Goal: Task Accomplishment & Management: Complete application form

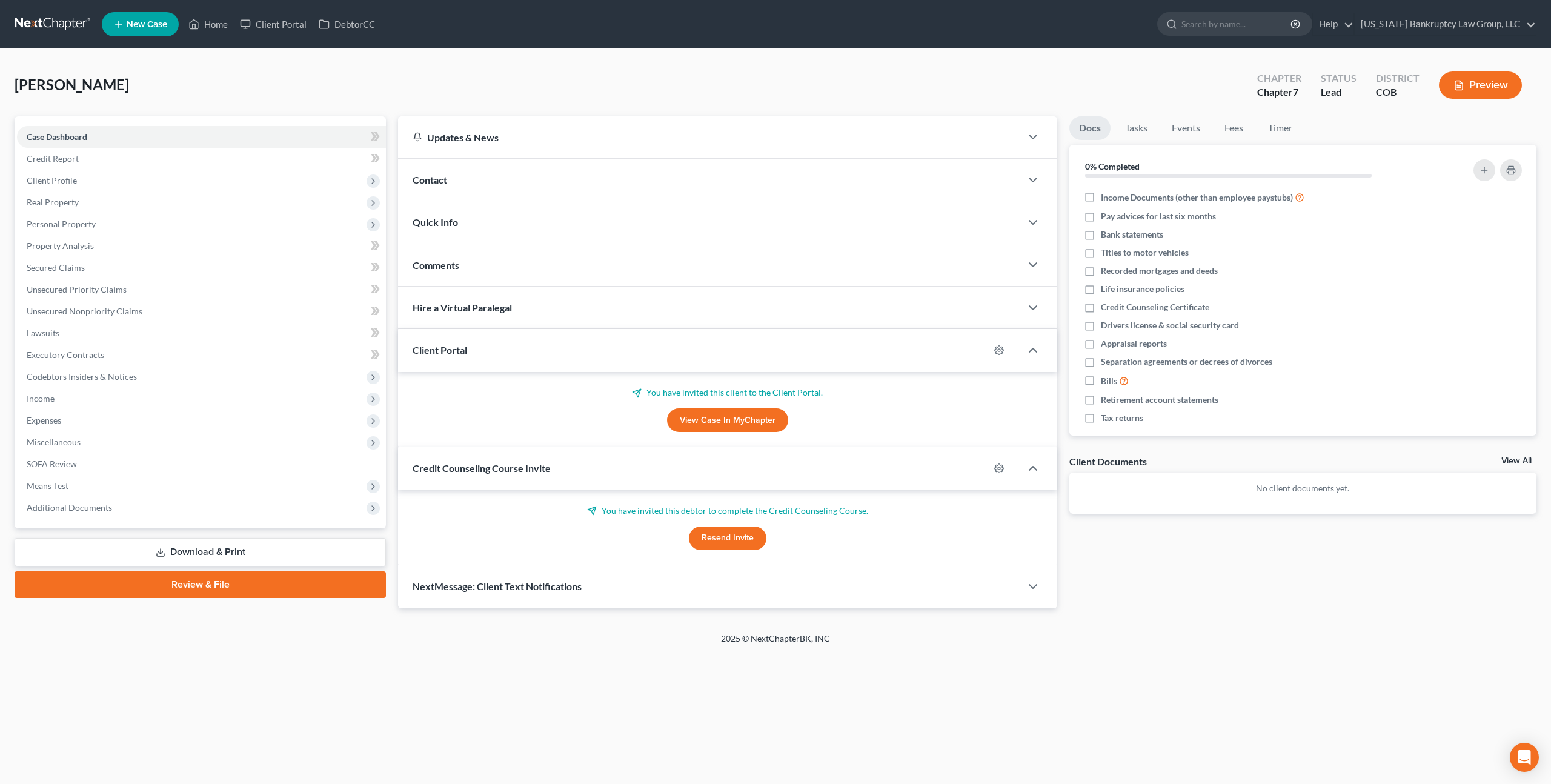
click at [59, 22] on link at bounding box center [53, 24] width 78 height 22
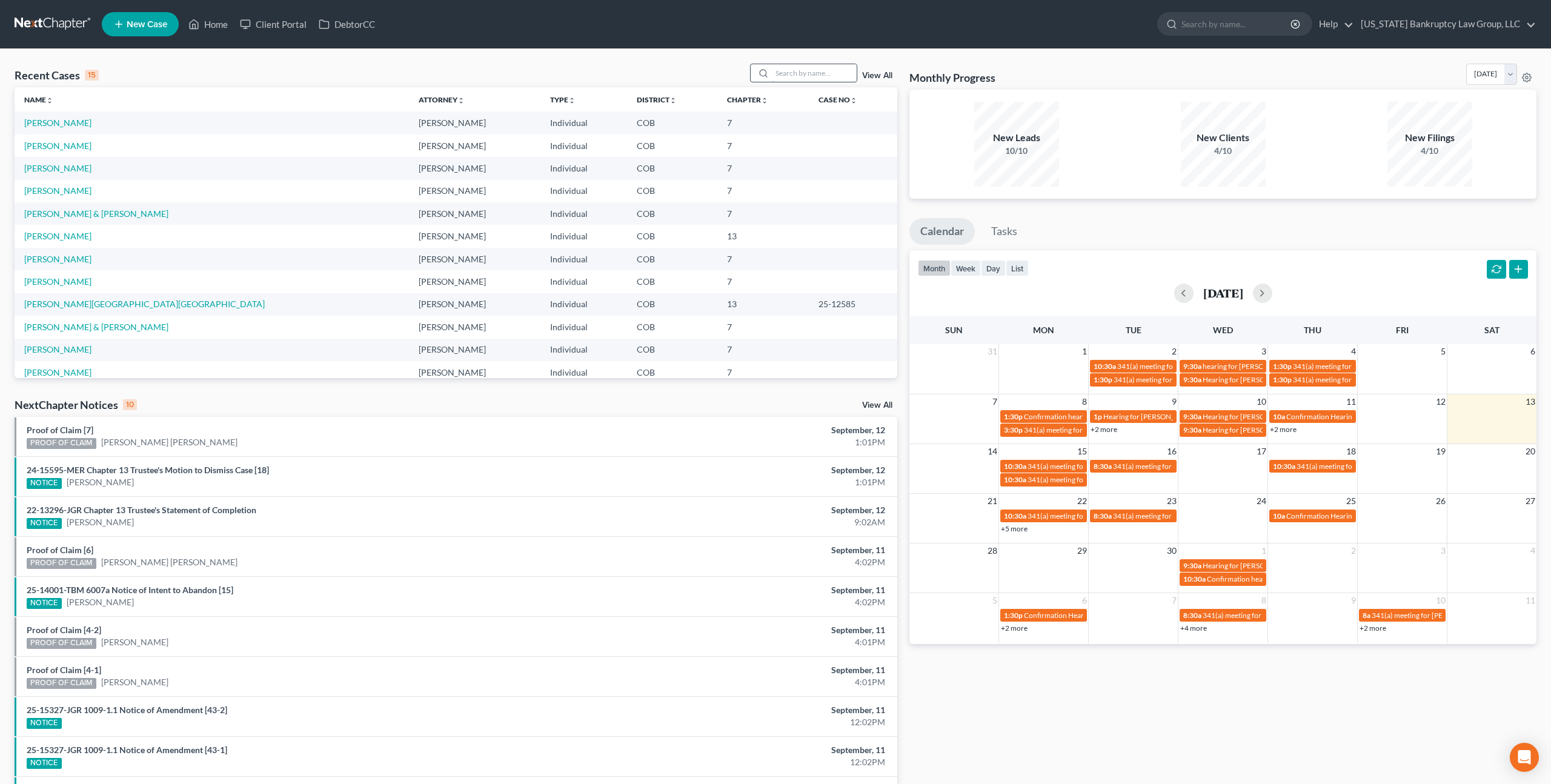
click at [788, 76] on input "search" at bounding box center [814, 73] width 85 height 18
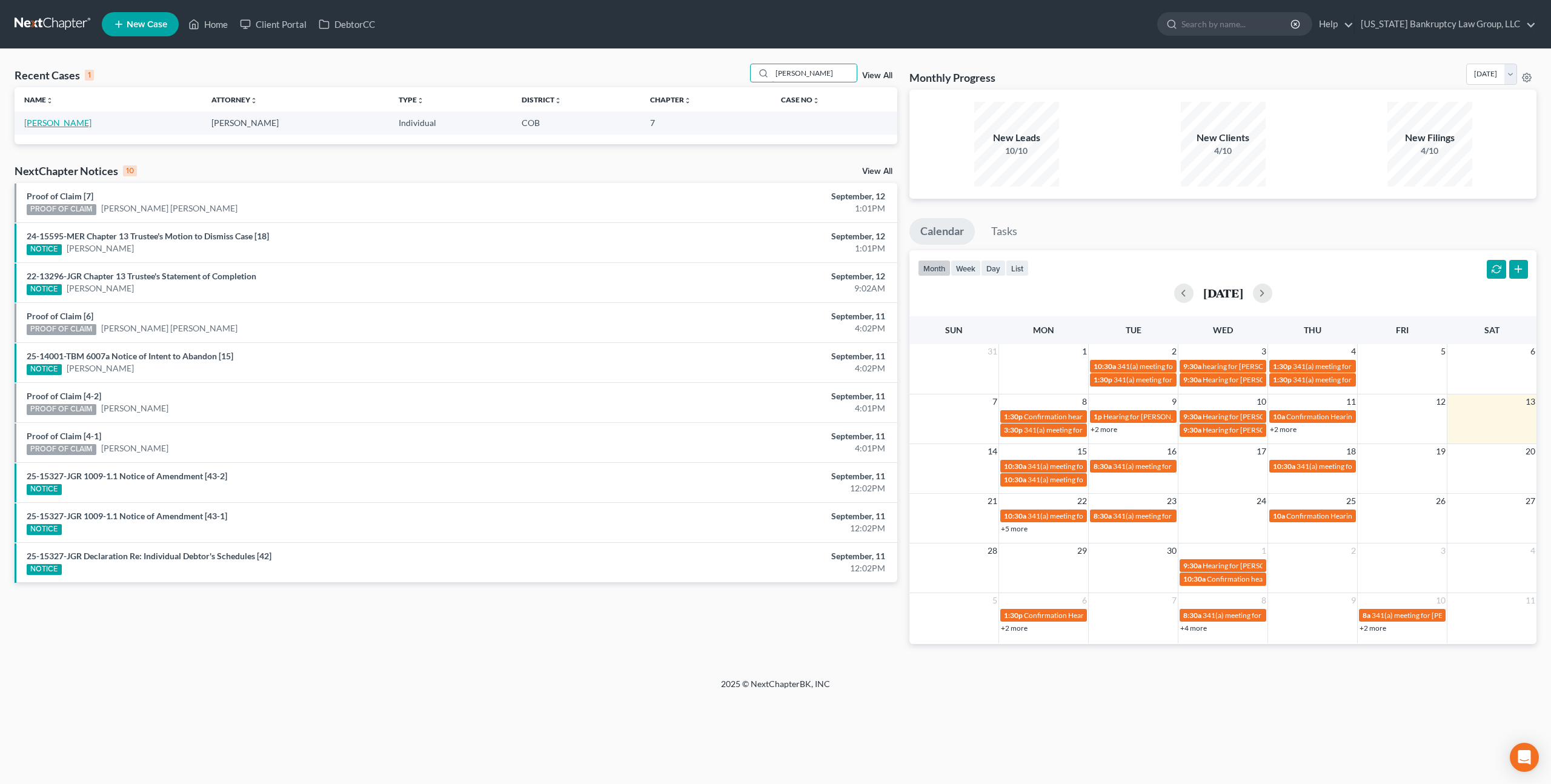
type input "medina"
click at [42, 121] on link "[PERSON_NAME]" at bounding box center [58, 123] width 67 height 10
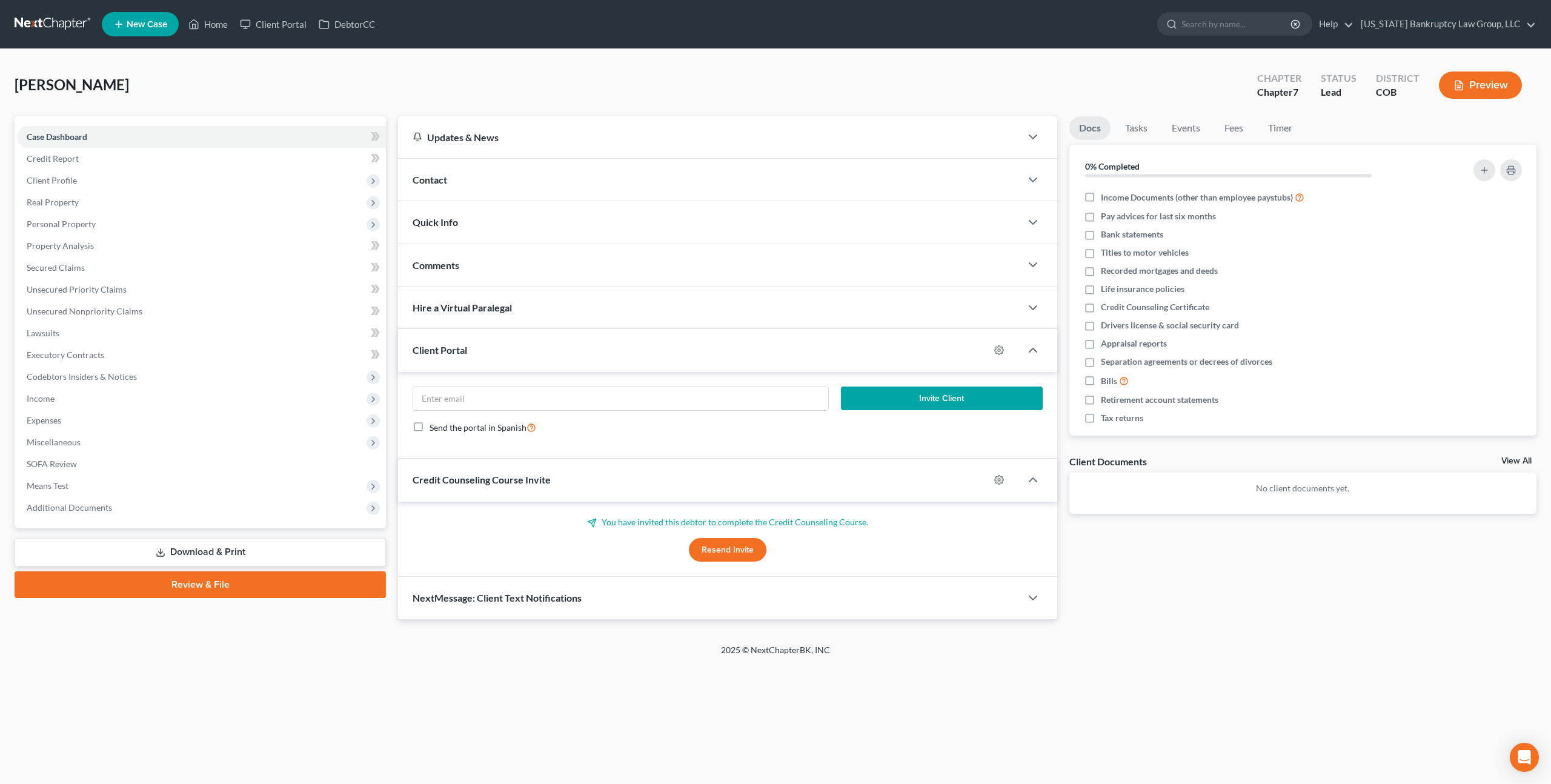
click at [454, 186] on div "Contact" at bounding box center [709, 180] width 623 height 42
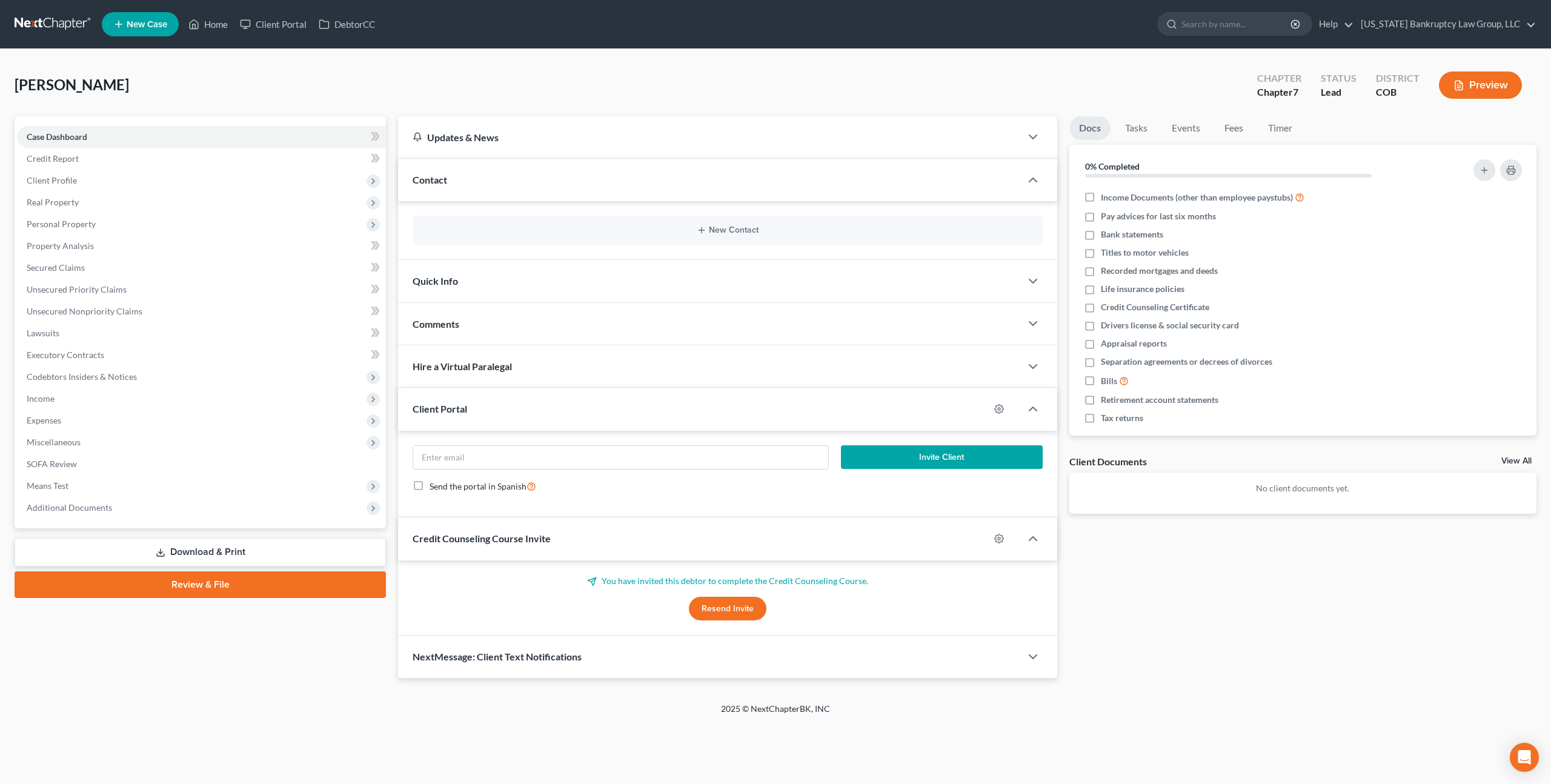
click at [723, 238] on div "New Contact" at bounding box center [727, 230] width 630 height 29
click at [726, 227] on button "New Contact" at bounding box center [727, 230] width 610 height 10
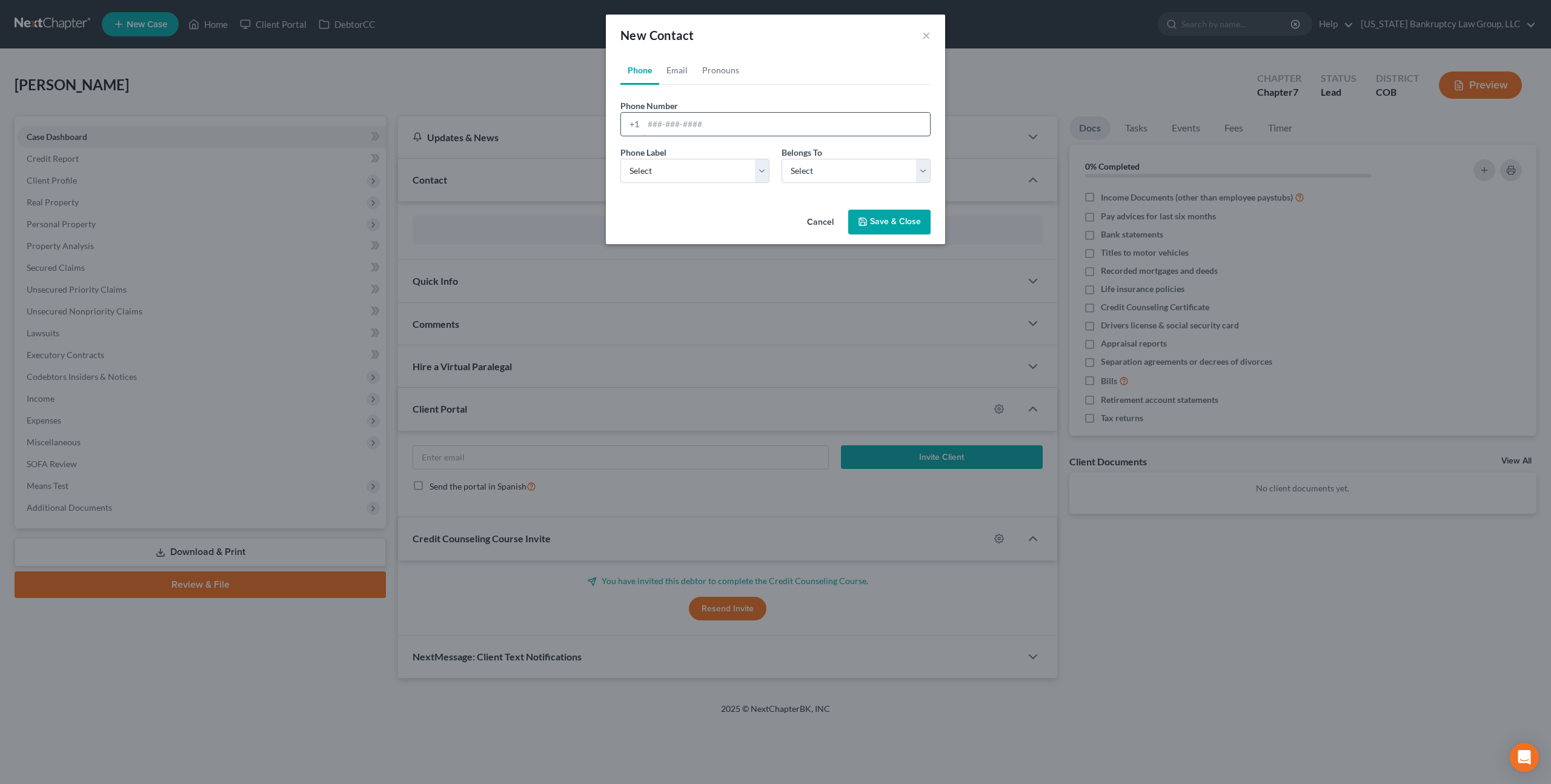
click at [653, 119] on input "tel" at bounding box center [787, 123] width 287 height 23
paste input "720) 761-3334"
click at [665, 123] on input "720) 761-3334" at bounding box center [787, 123] width 287 height 23
type input "(720) 761-3334"
click at [843, 172] on select "Select Client Other" at bounding box center [856, 171] width 149 height 24
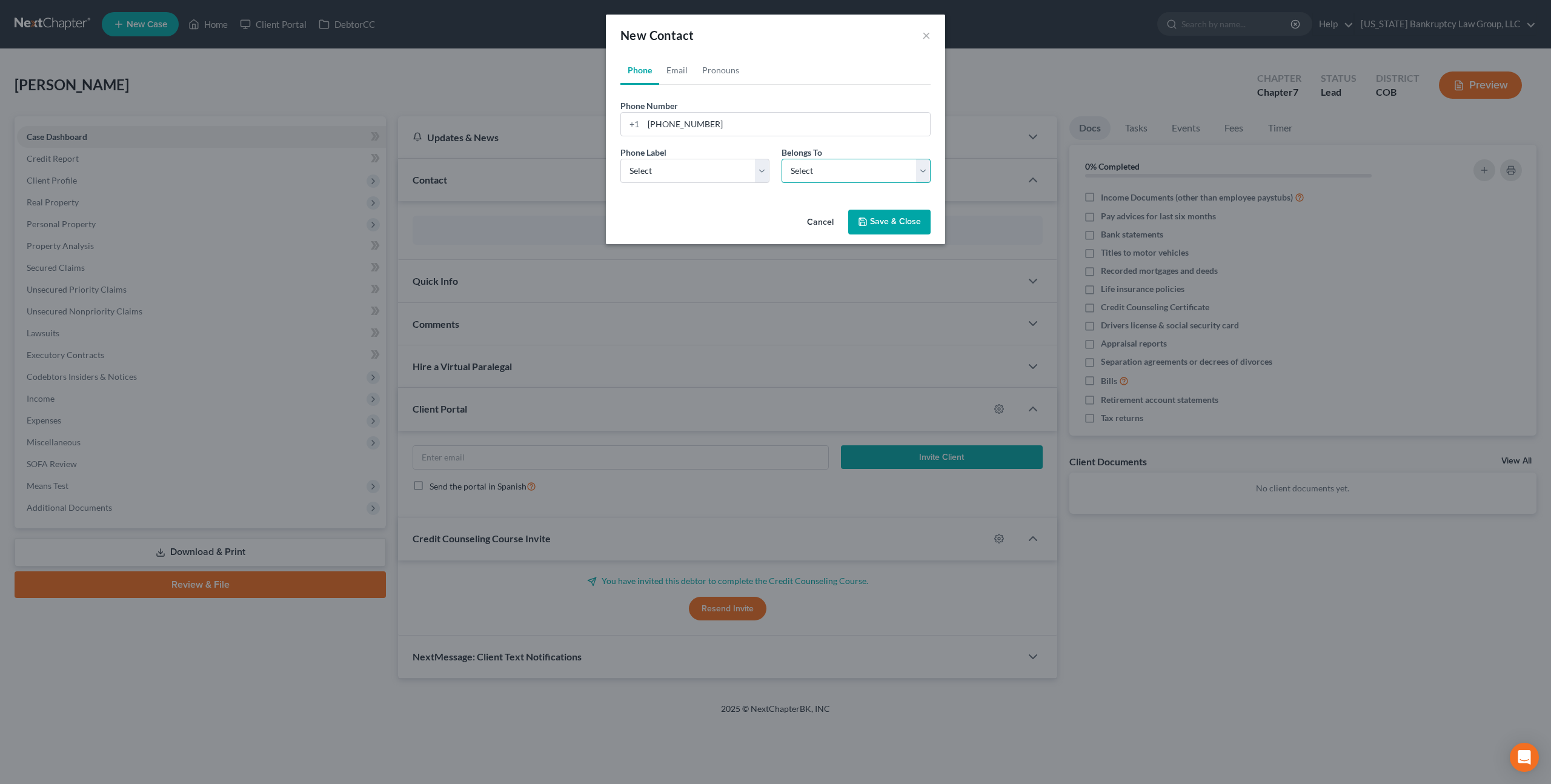
select select "0"
click at [782, 159] on select "Select Client Other" at bounding box center [856, 171] width 149 height 24
click at [735, 167] on select "Select Mobile Home Work Other" at bounding box center [695, 171] width 149 height 24
click at [870, 220] on button "Save & Close" at bounding box center [890, 222] width 82 height 25
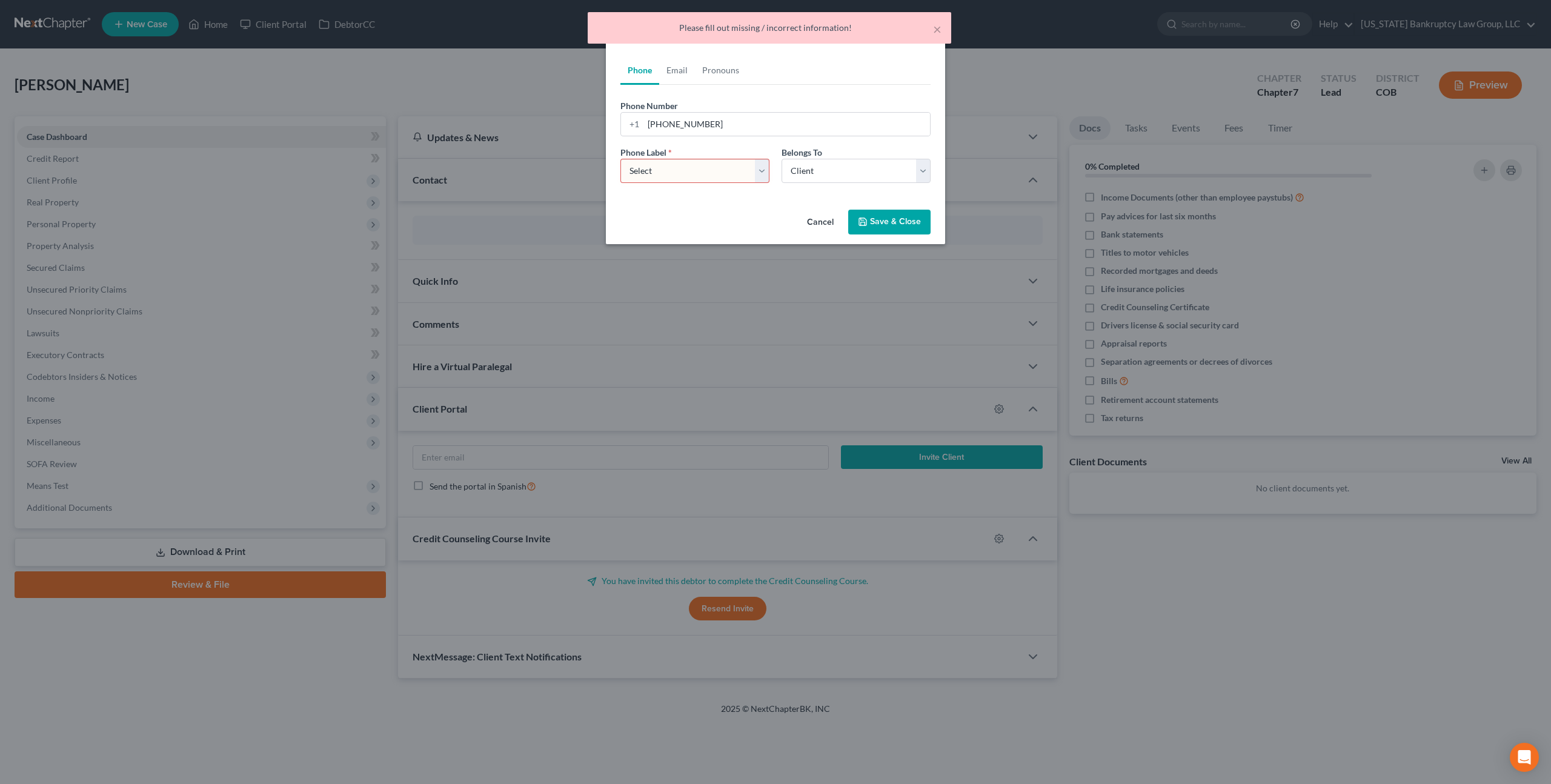
click at [700, 172] on select "Select Mobile Home Work Other" at bounding box center [695, 171] width 149 height 24
select select "0"
click at [620, 159] on select "Select Mobile Home Work Other" at bounding box center [695, 171] width 149 height 24
click at [882, 214] on button "Save & Close" at bounding box center [890, 222] width 82 height 25
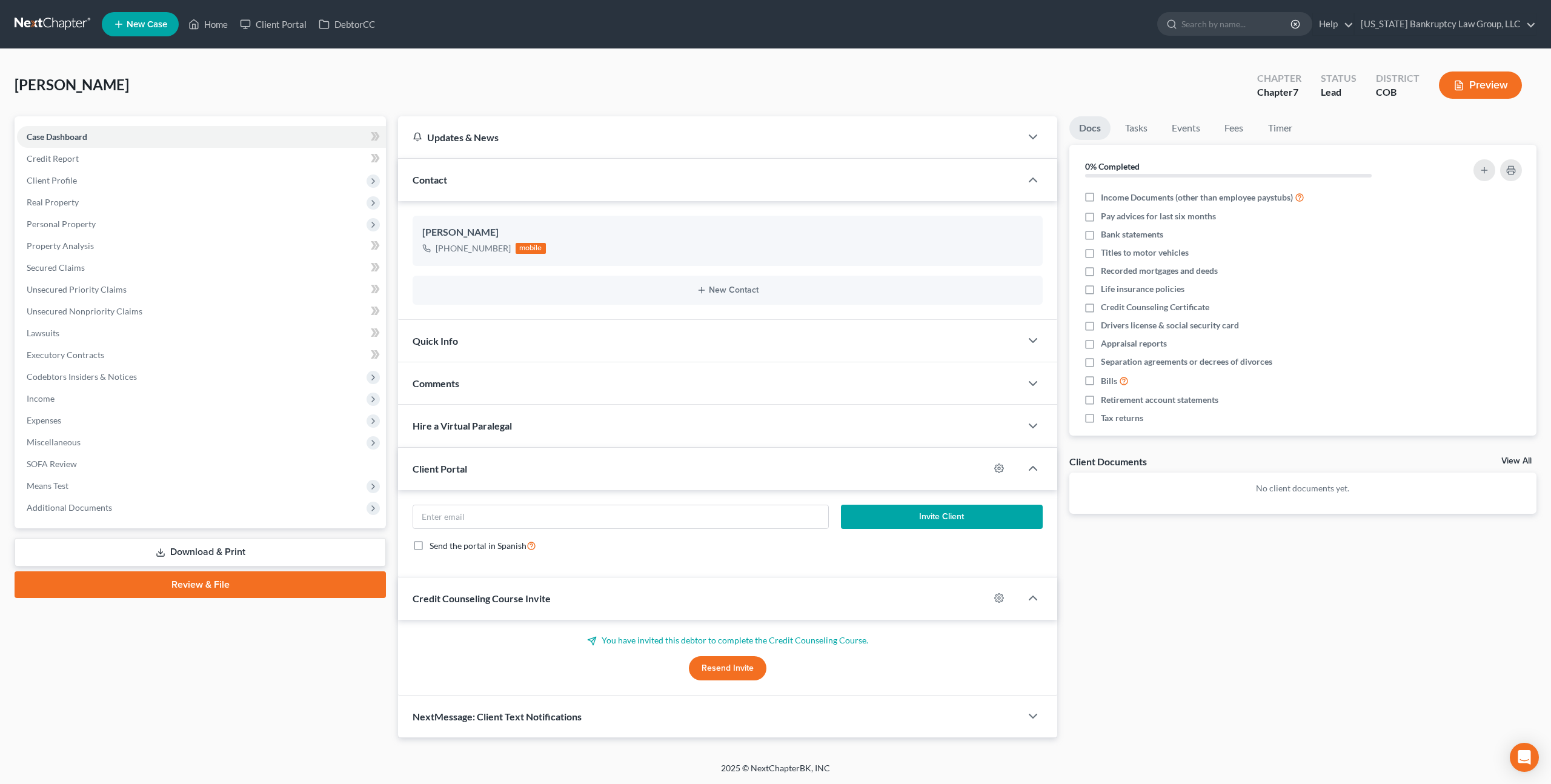
click at [42, 20] on link at bounding box center [53, 24] width 78 height 22
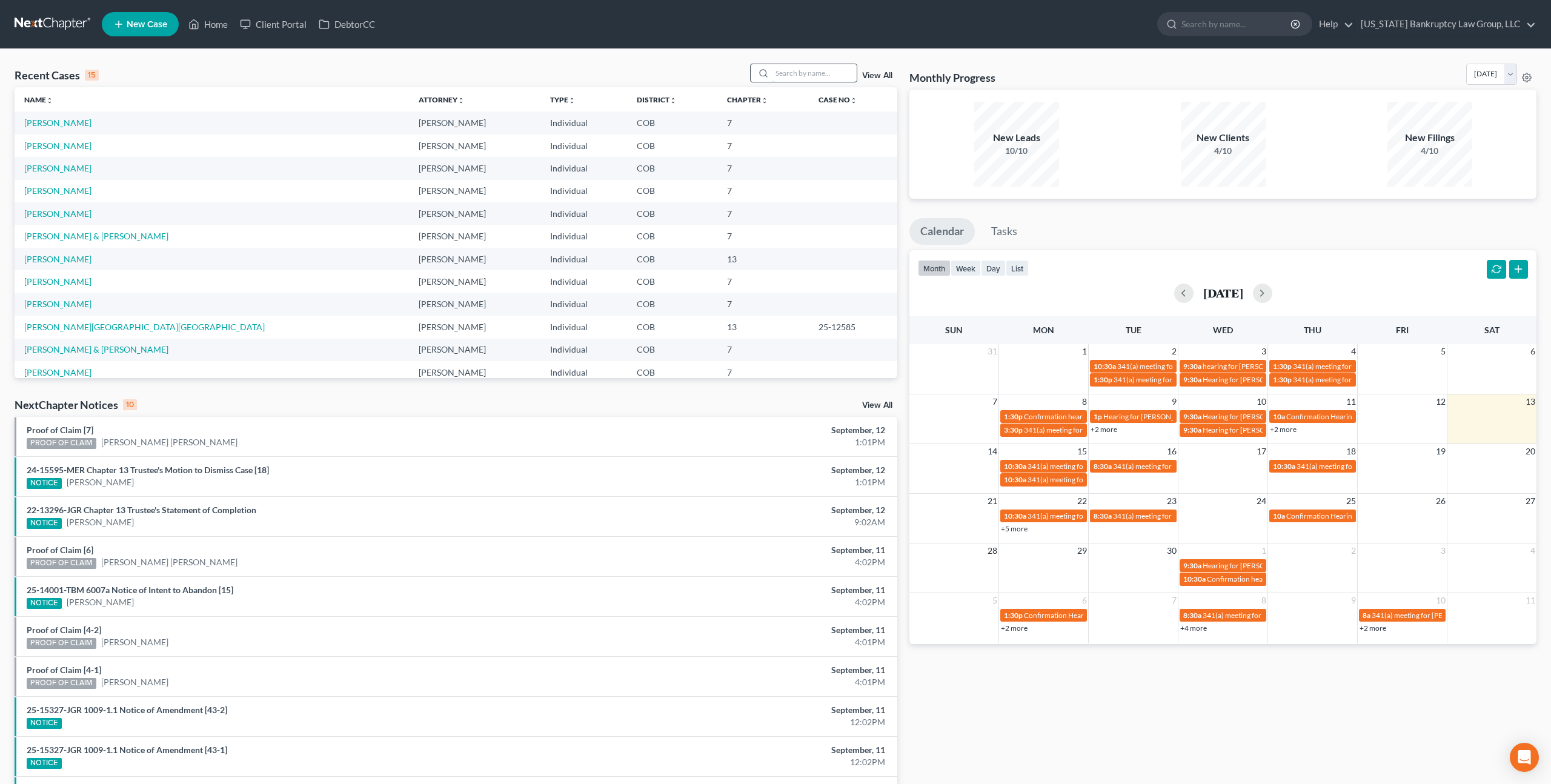
click at [787, 78] on input "search" at bounding box center [814, 73] width 85 height 18
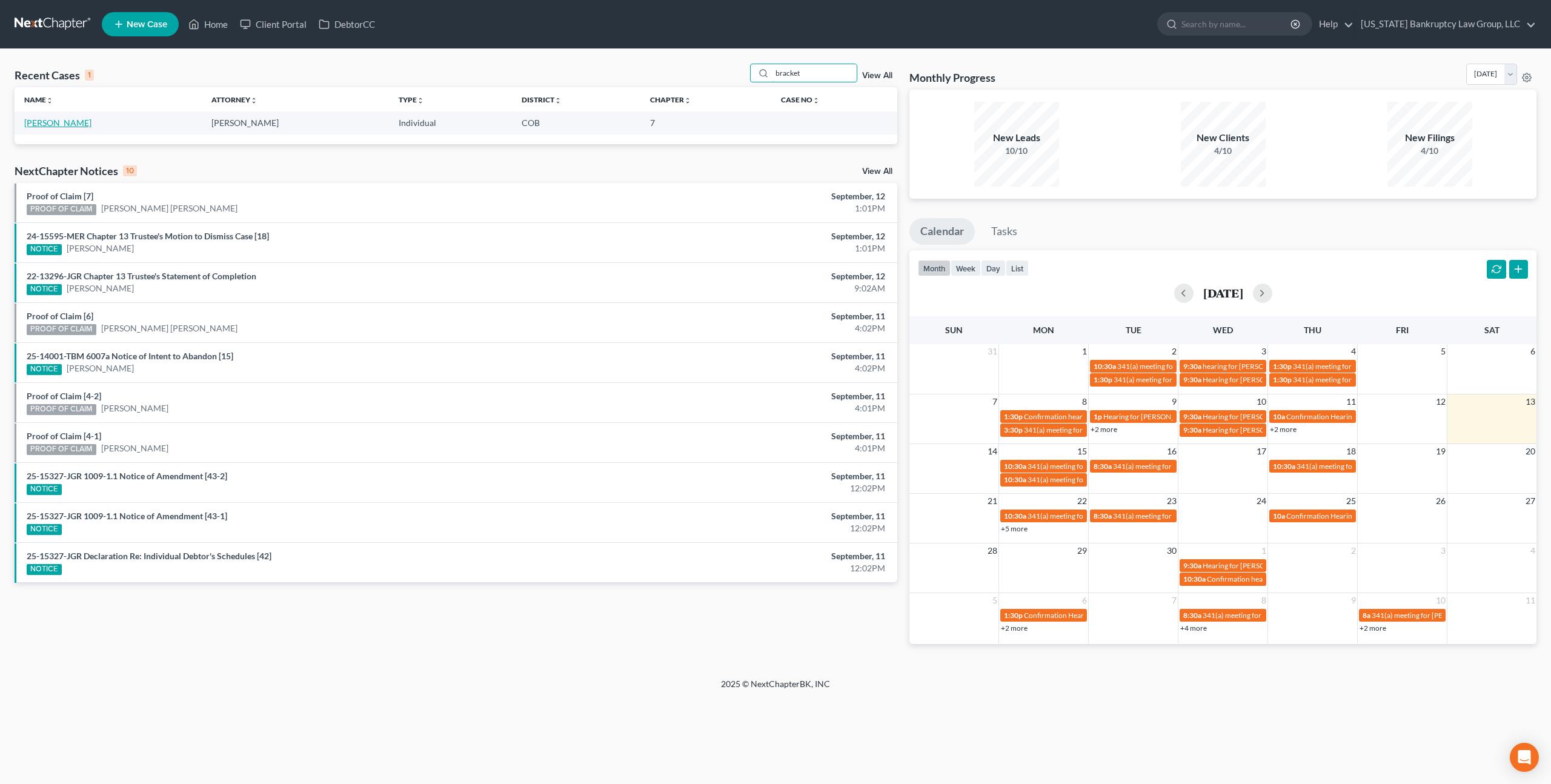
type input "bracket"
click at [65, 122] on link "Brackett, Shannon" at bounding box center [58, 123] width 67 height 10
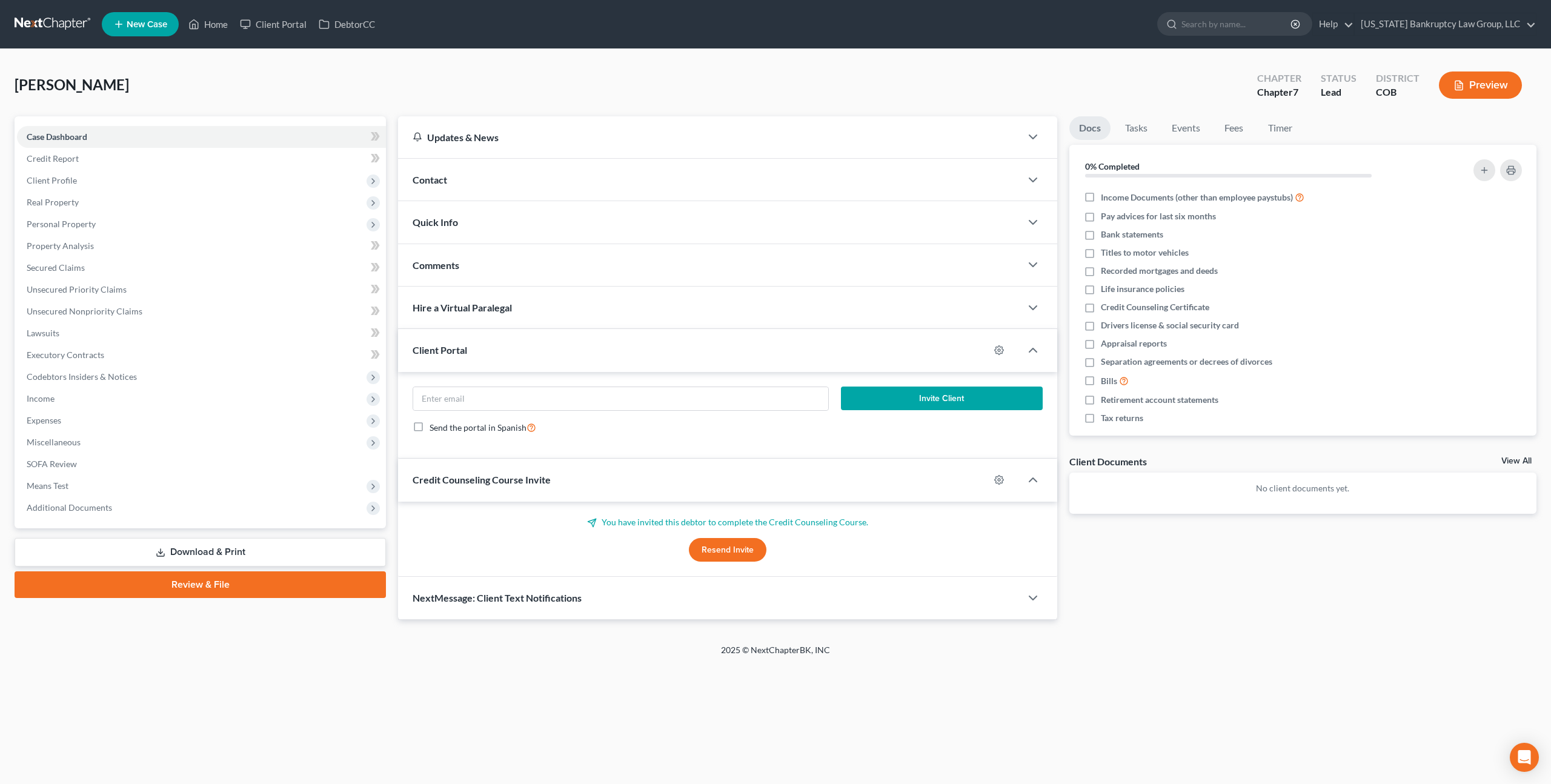
click at [516, 186] on div "Contact" at bounding box center [709, 180] width 623 height 42
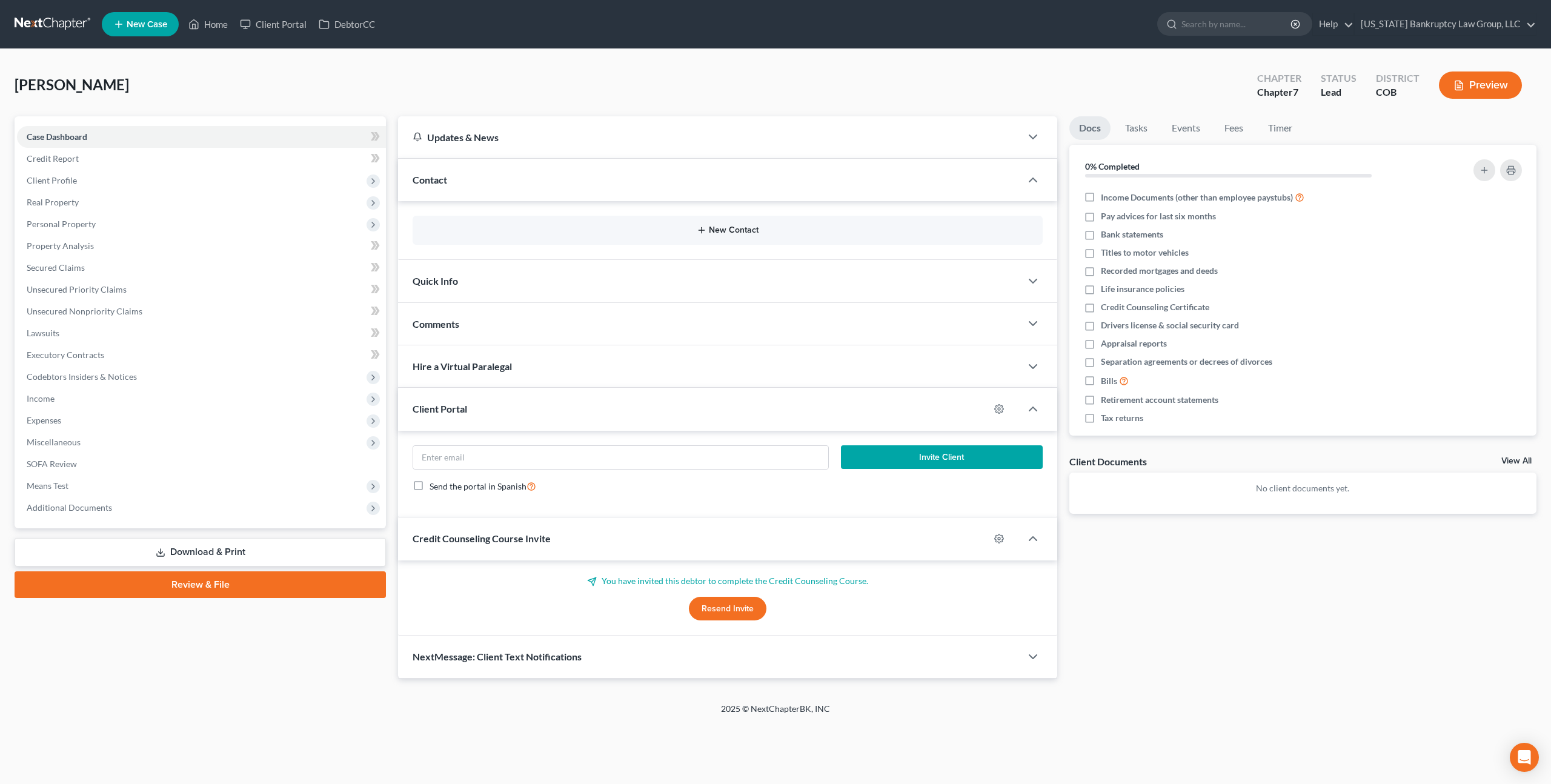
click at [718, 229] on button "New Contact" at bounding box center [727, 230] width 610 height 10
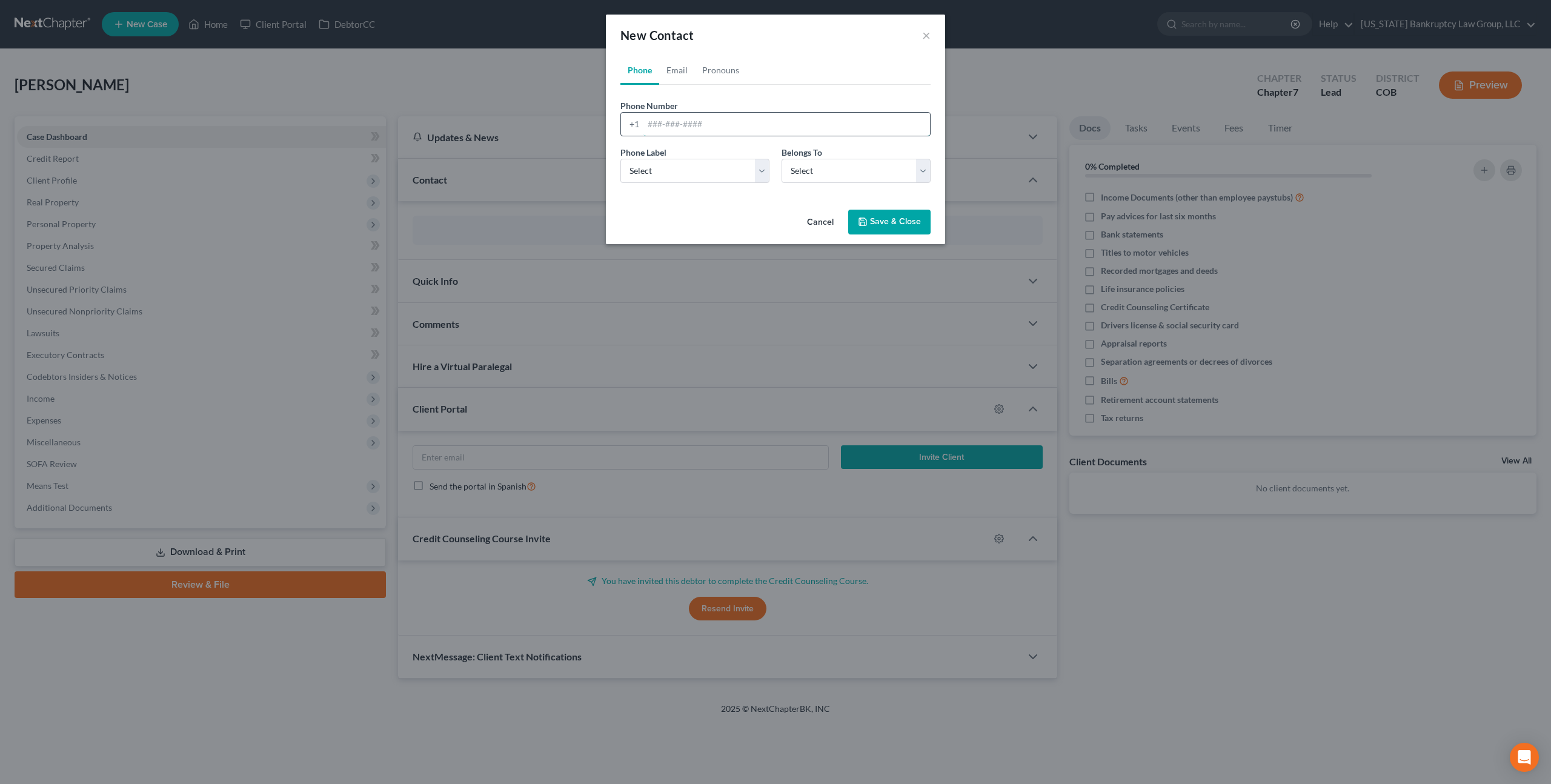
click at [659, 123] on input "tel" at bounding box center [787, 123] width 287 height 23
paste input "(970) 573-8767"
type input "(970) 573-8767"
click at [733, 169] on select "Select Mobile Home Work Other" at bounding box center [695, 171] width 149 height 24
select select "0"
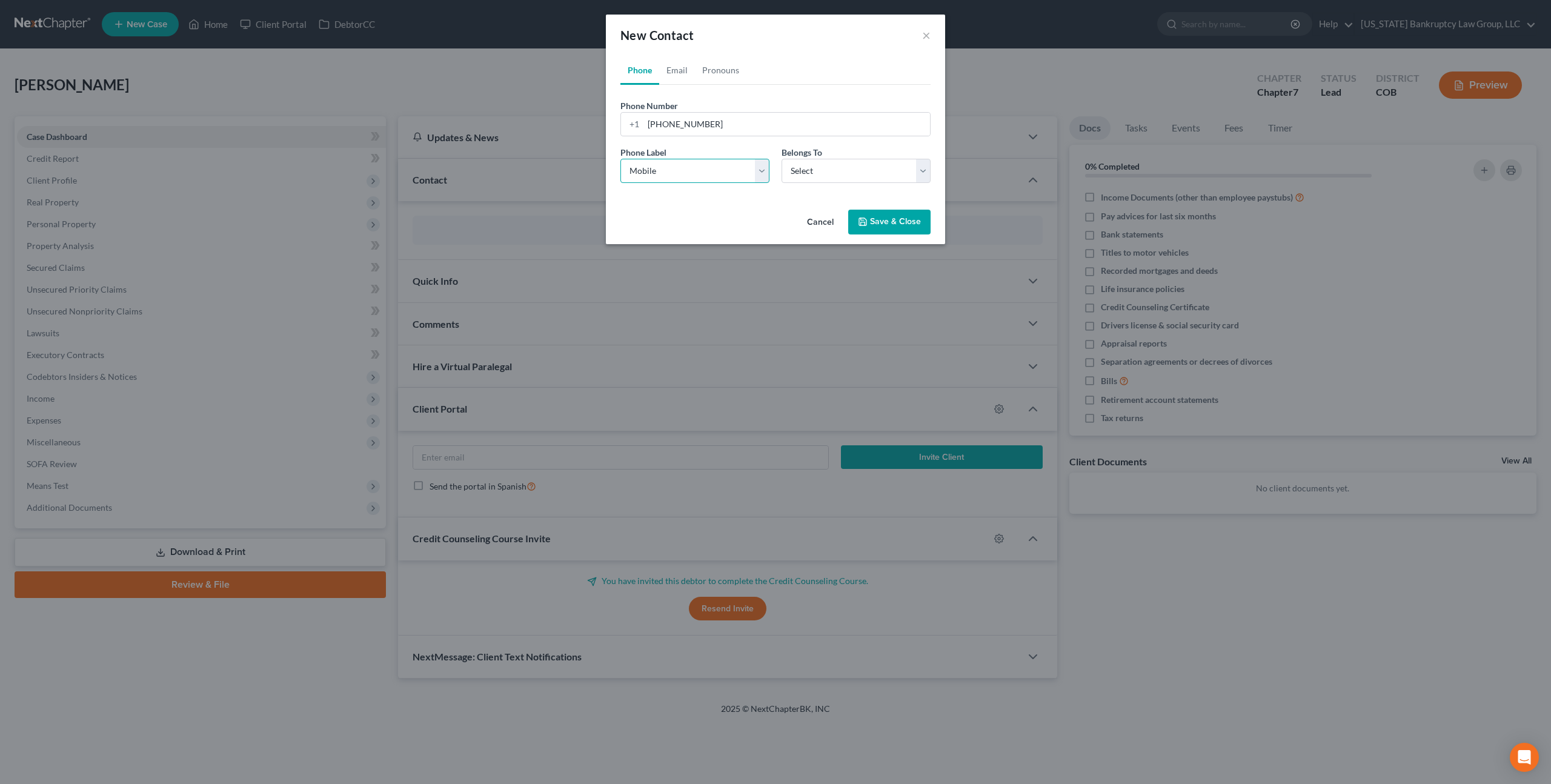
click at [620, 159] on select "Select Mobile Home Work Other" at bounding box center [695, 171] width 149 height 24
click at [824, 178] on select "Select Client Other" at bounding box center [856, 171] width 149 height 24
select select "0"
click at [782, 159] on select "Select Client Other" at bounding box center [856, 171] width 149 height 24
click at [877, 221] on button "Save & Close" at bounding box center [890, 222] width 82 height 25
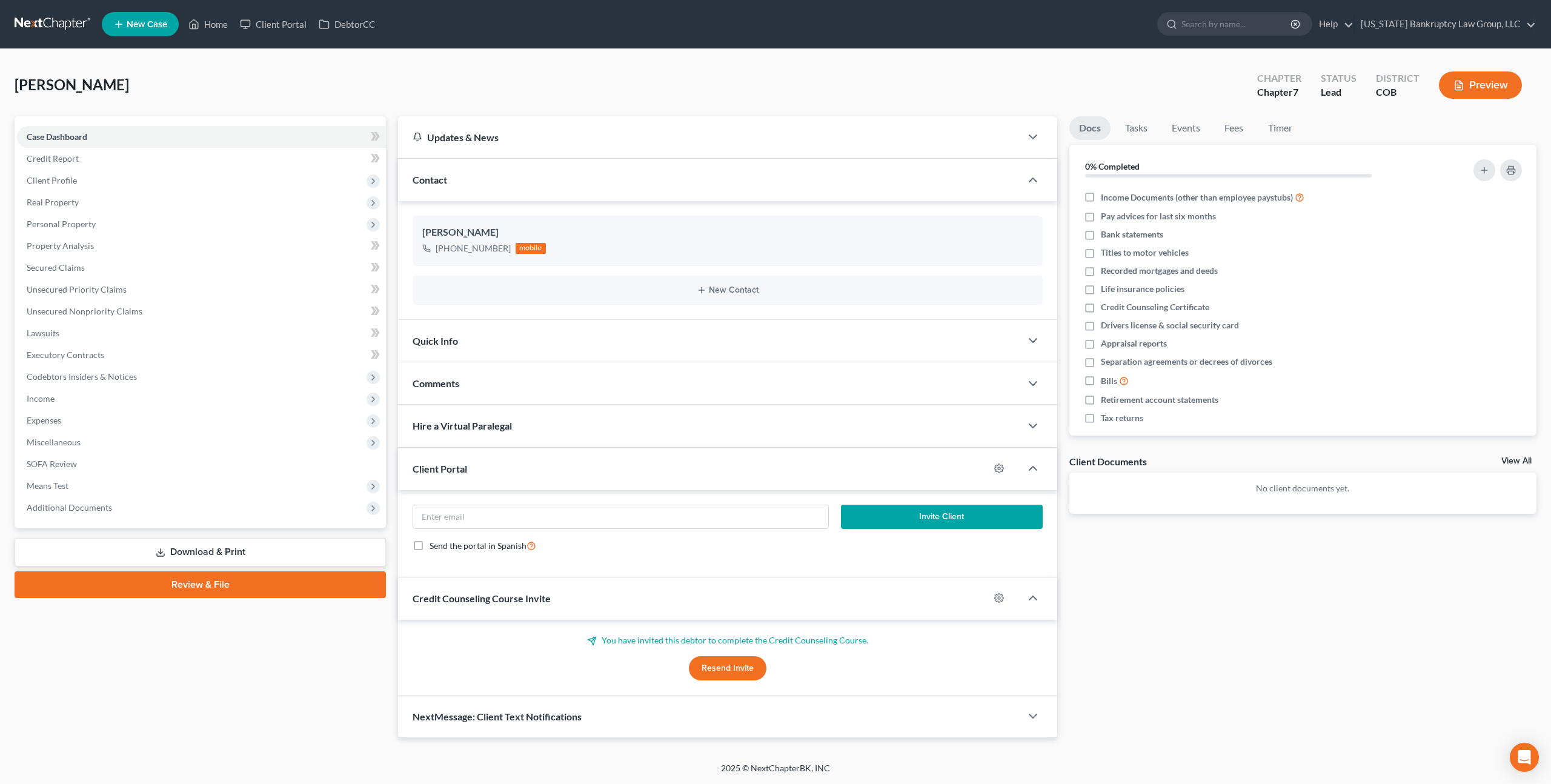
click at [74, 25] on link at bounding box center [53, 24] width 78 height 22
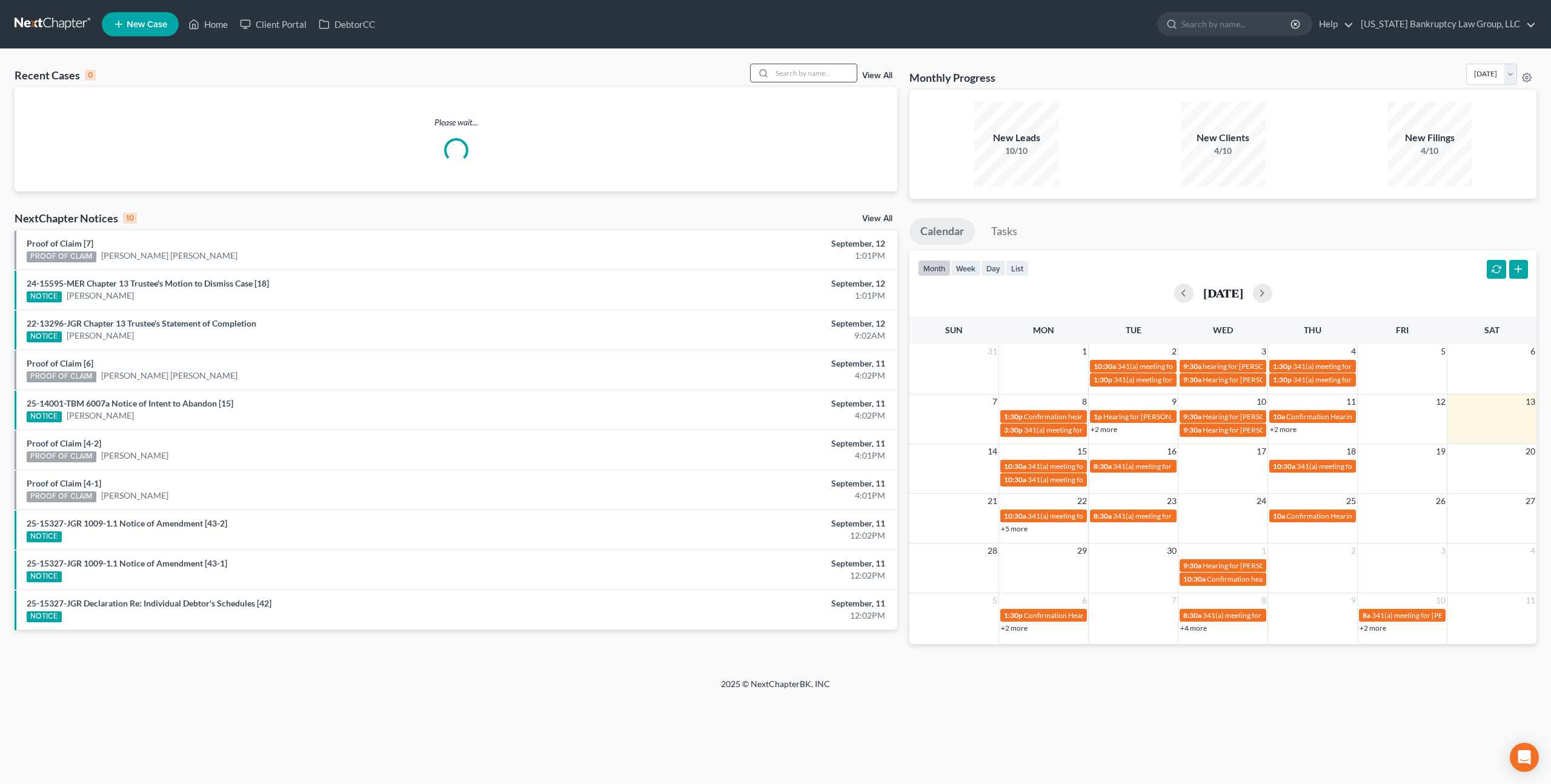
click at [784, 73] on input "search" at bounding box center [814, 73] width 85 height 18
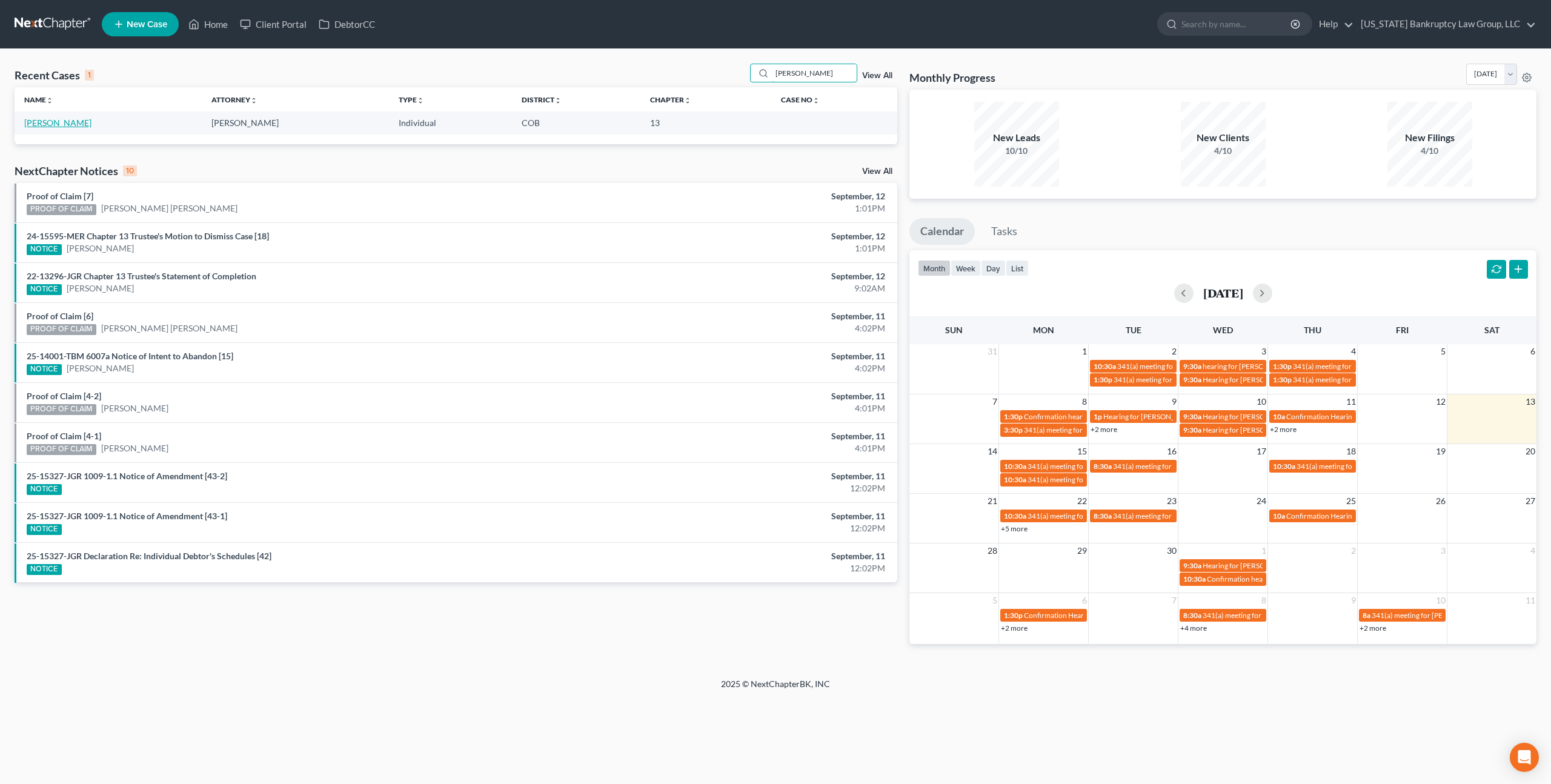
type input "mohr"
click at [53, 123] on link "Mohr, Jessica" at bounding box center [58, 123] width 67 height 10
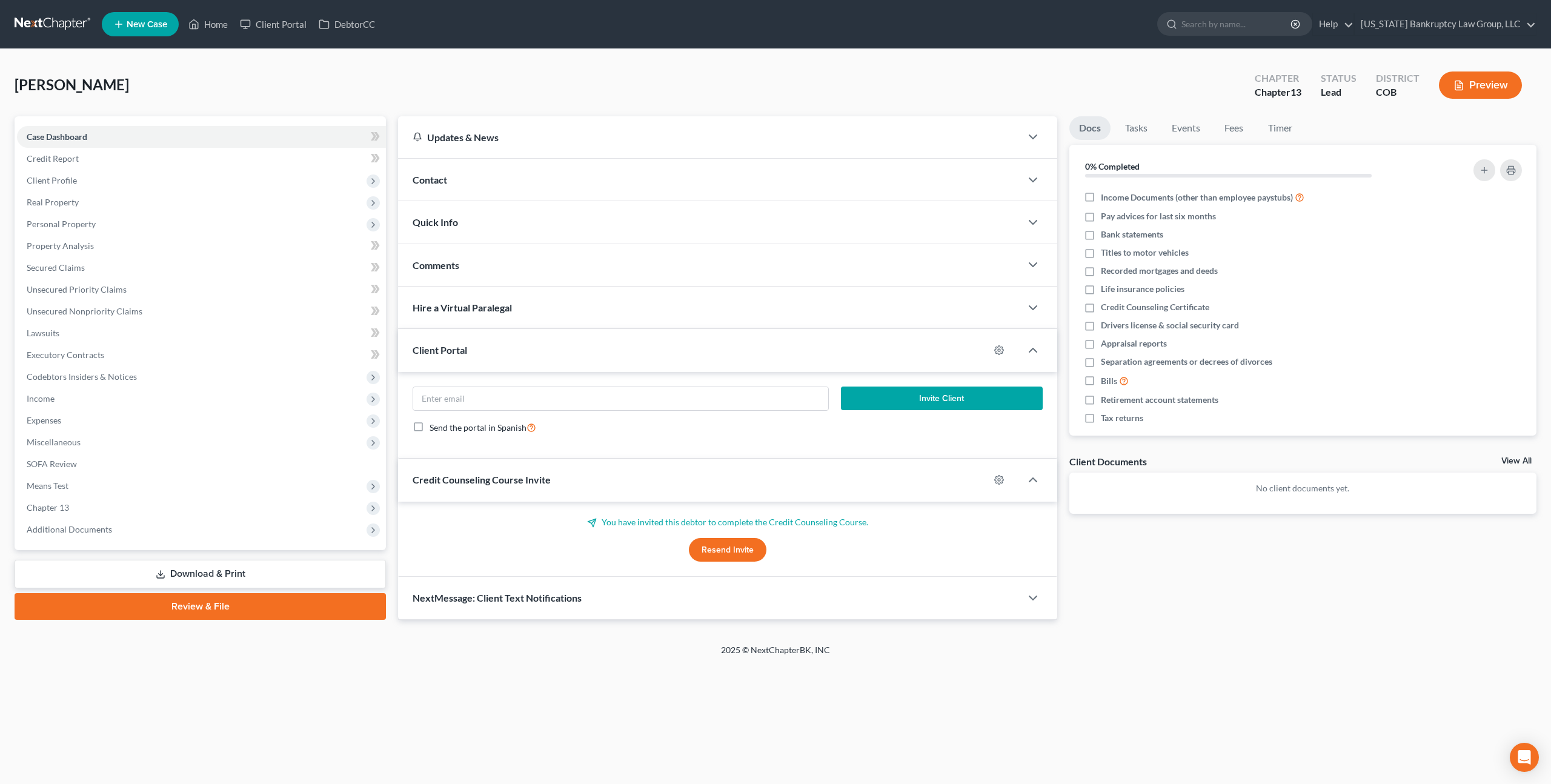
click at [476, 181] on div "Contact" at bounding box center [709, 180] width 623 height 42
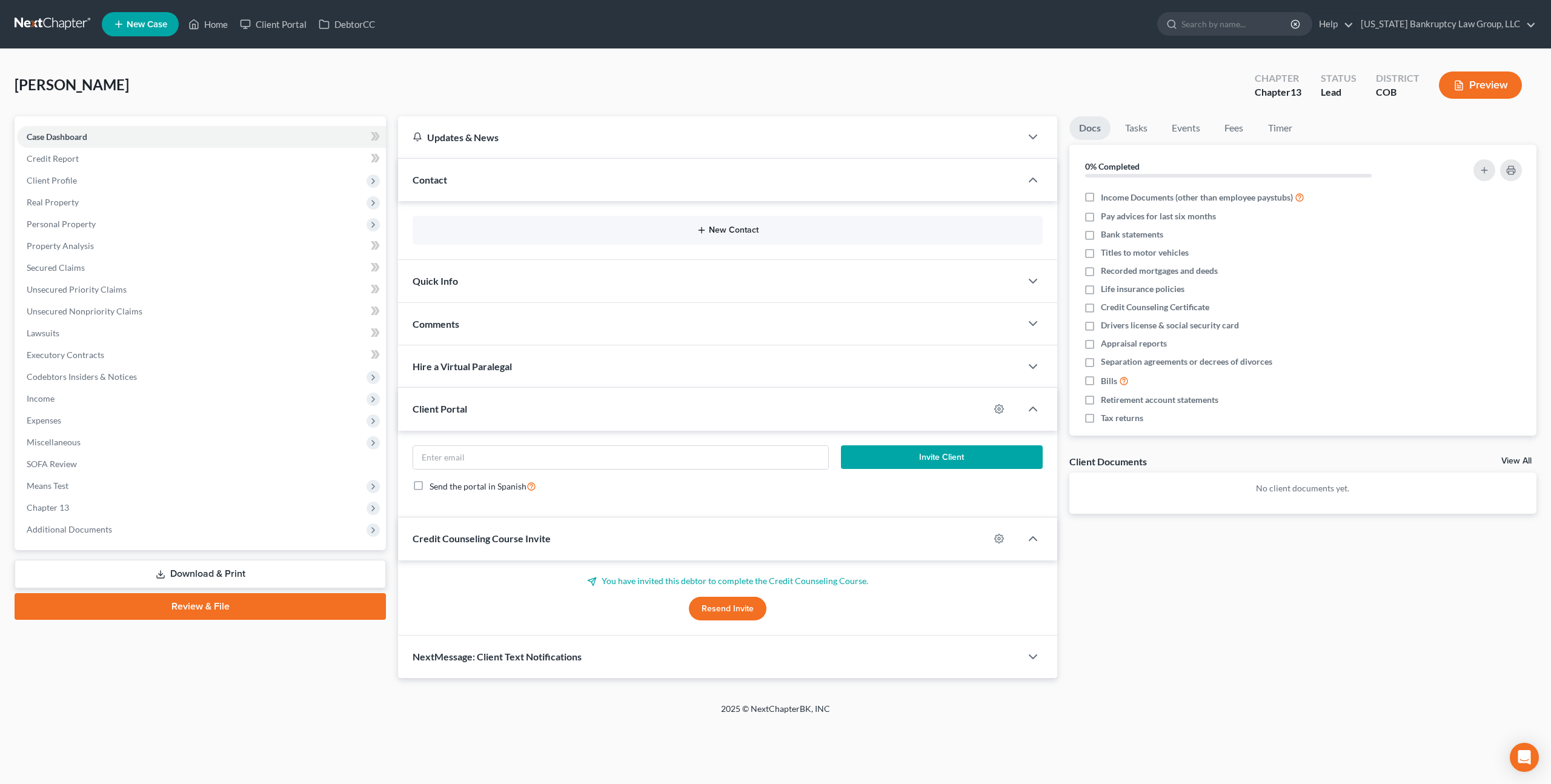
click at [719, 229] on button "New Contact" at bounding box center [727, 230] width 610 height 10
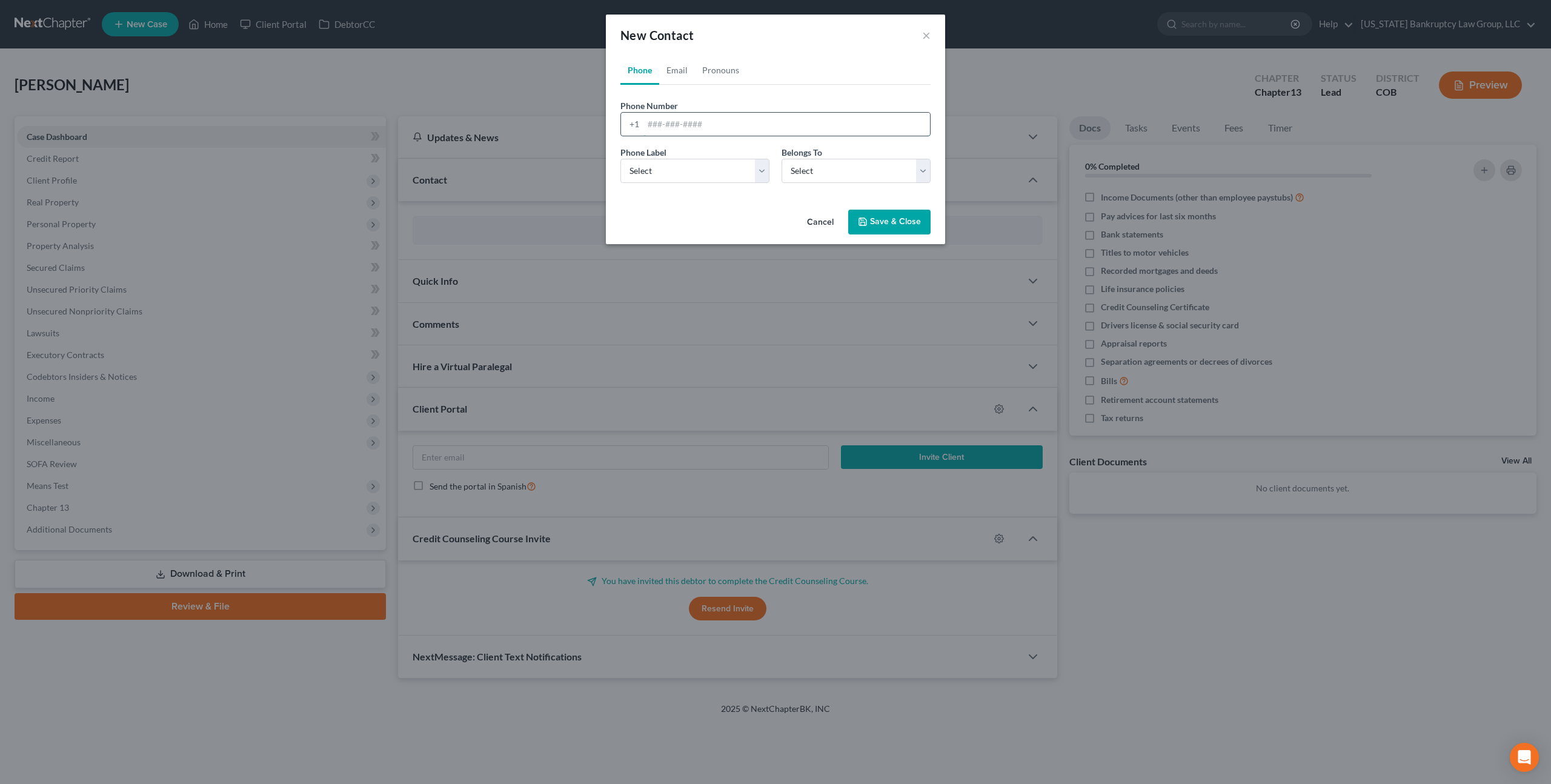
click at [677, 132] on input "tel" at bounding box center [787, 123] width 287 height 23
paste input "(720) 338-0687"
type input "(720) 338-0687"
click at [648, 168] on select "Select Mobile Home Work Other" at bounding box center [695, 171] width 149 height 24
select select "0"
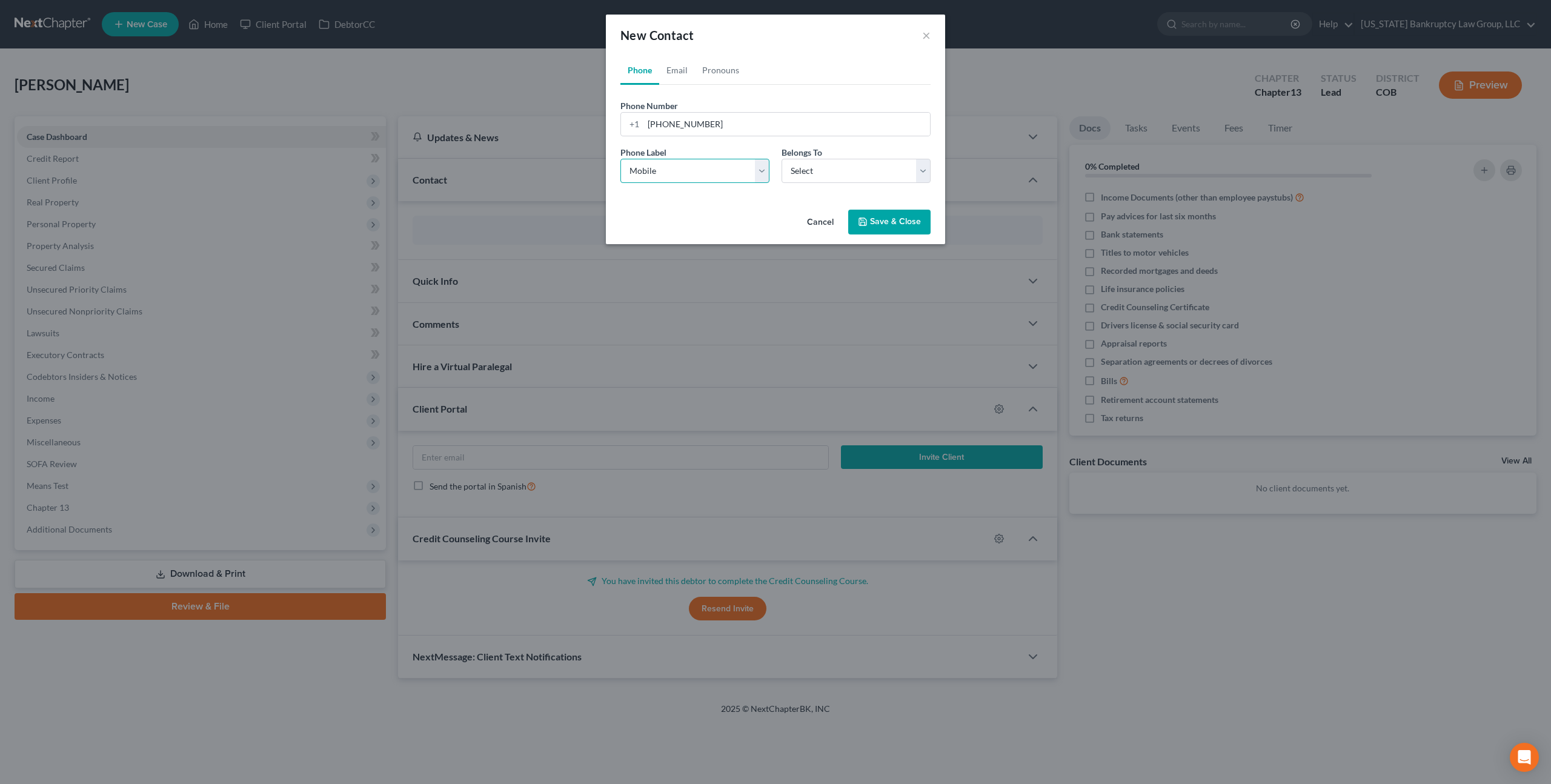
click at [620, 159] on select "Select Mobile Home Work Other" at bounding box center [695, 171] width 149 height 24
click at [799, 169] on select "Select Client Other" at bounding box center [856, 171] width 149 height 24
select select "0"
click at [782, 159] on select "Select Client Other" at bounding box center [856, 171] width 149 height 24
click at [880, 219] on button "Save & Close" at bounding box center [890, 222] width 82 height 25
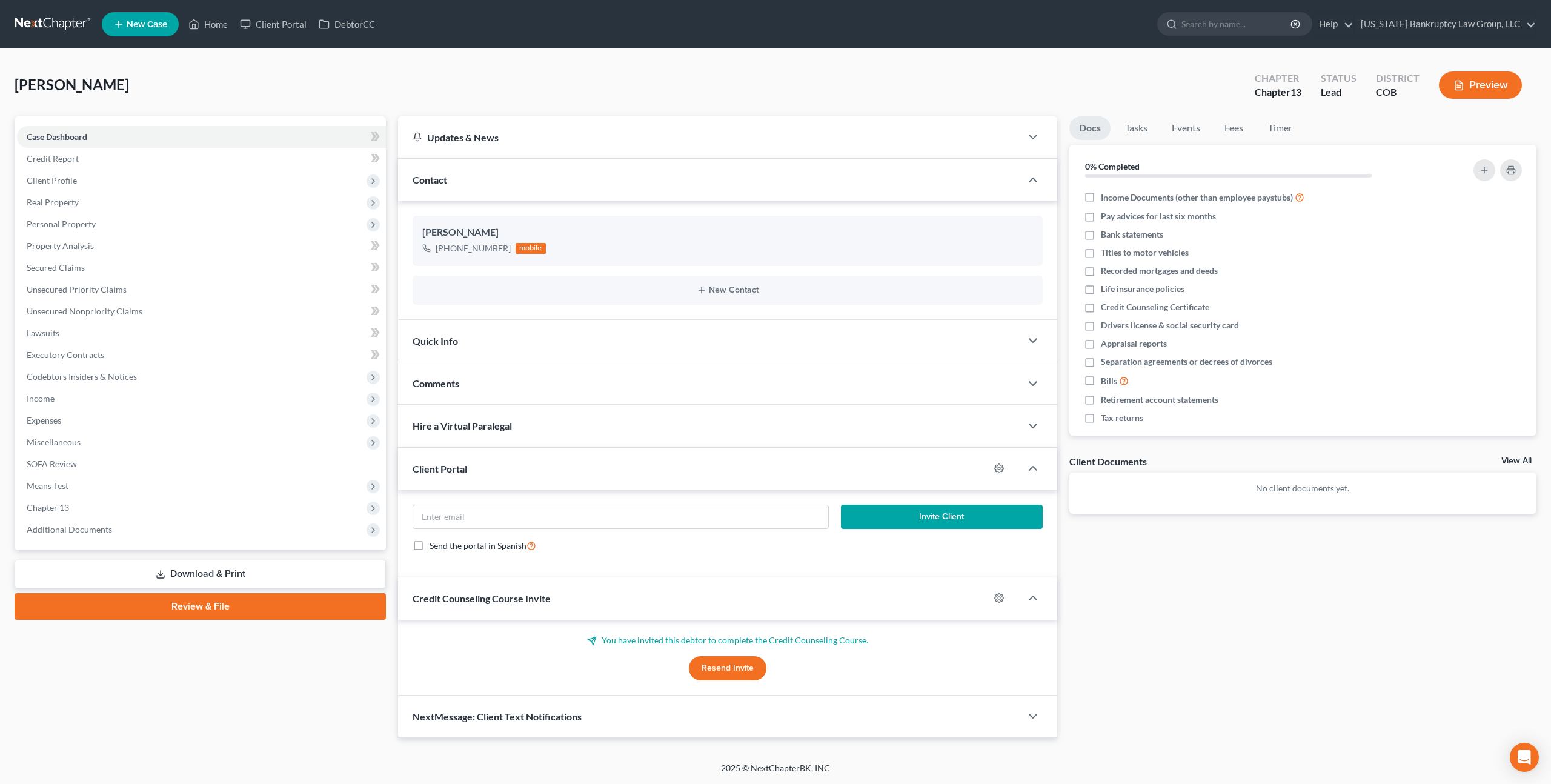
click at [152, 29] on span "New Case" at bounding box center [147, 25] width 41 height 9
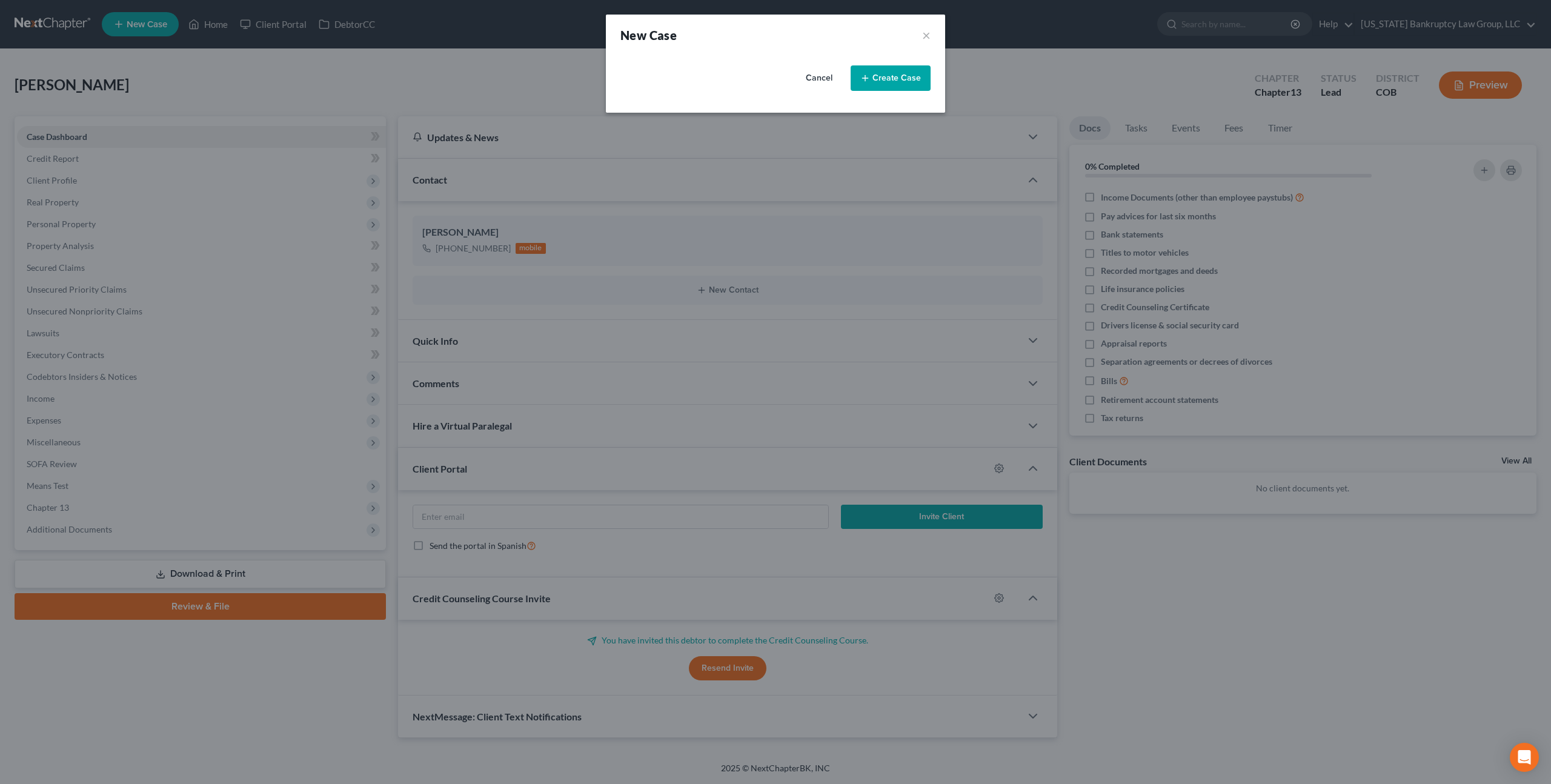
select select "11"
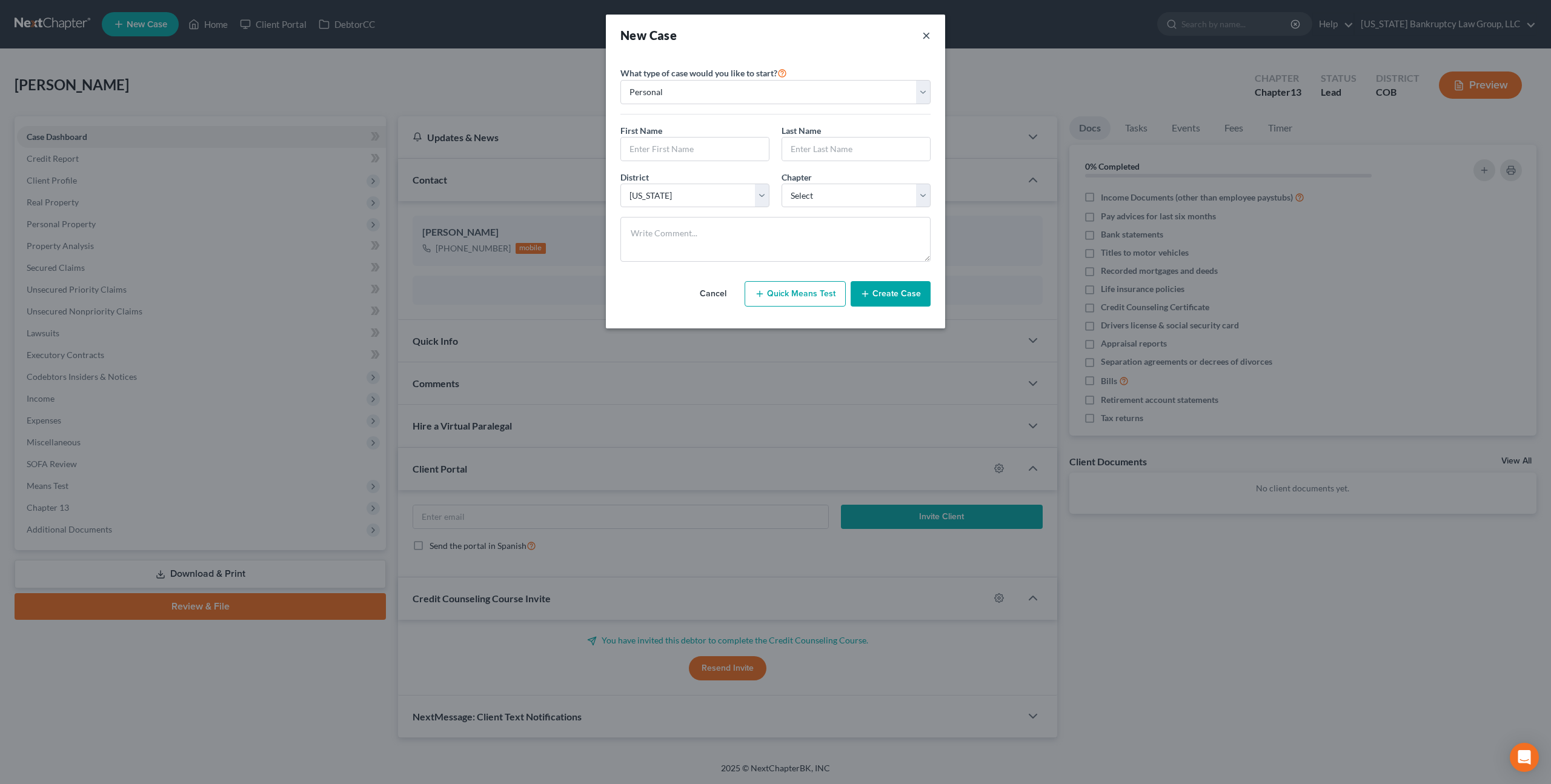
click at [926, 39] on button "×" at bounding box center [926, 35] width 8 height 17
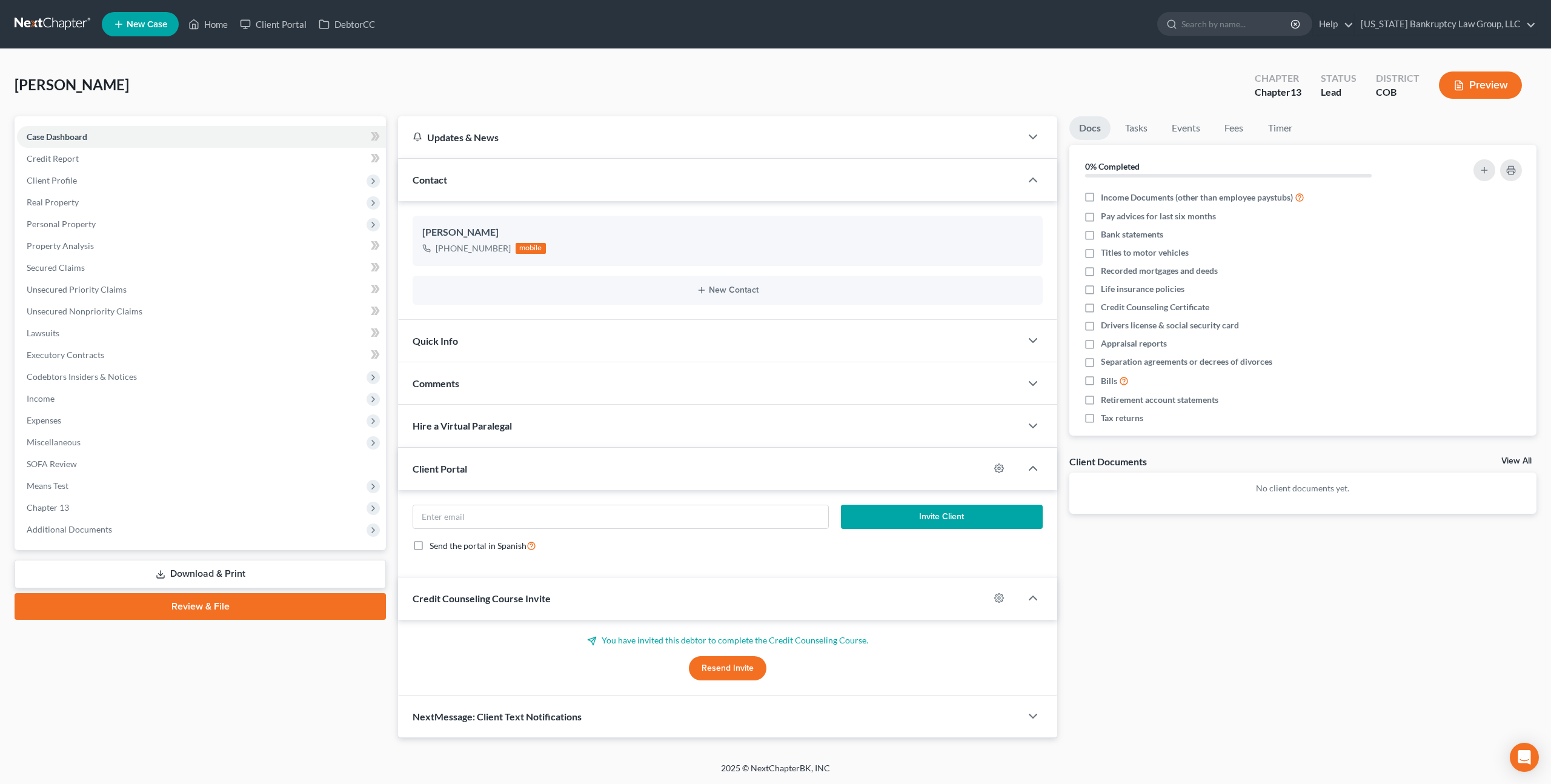
click at [59, 24] on link at bounding box center [53, 24] width 78 height 22
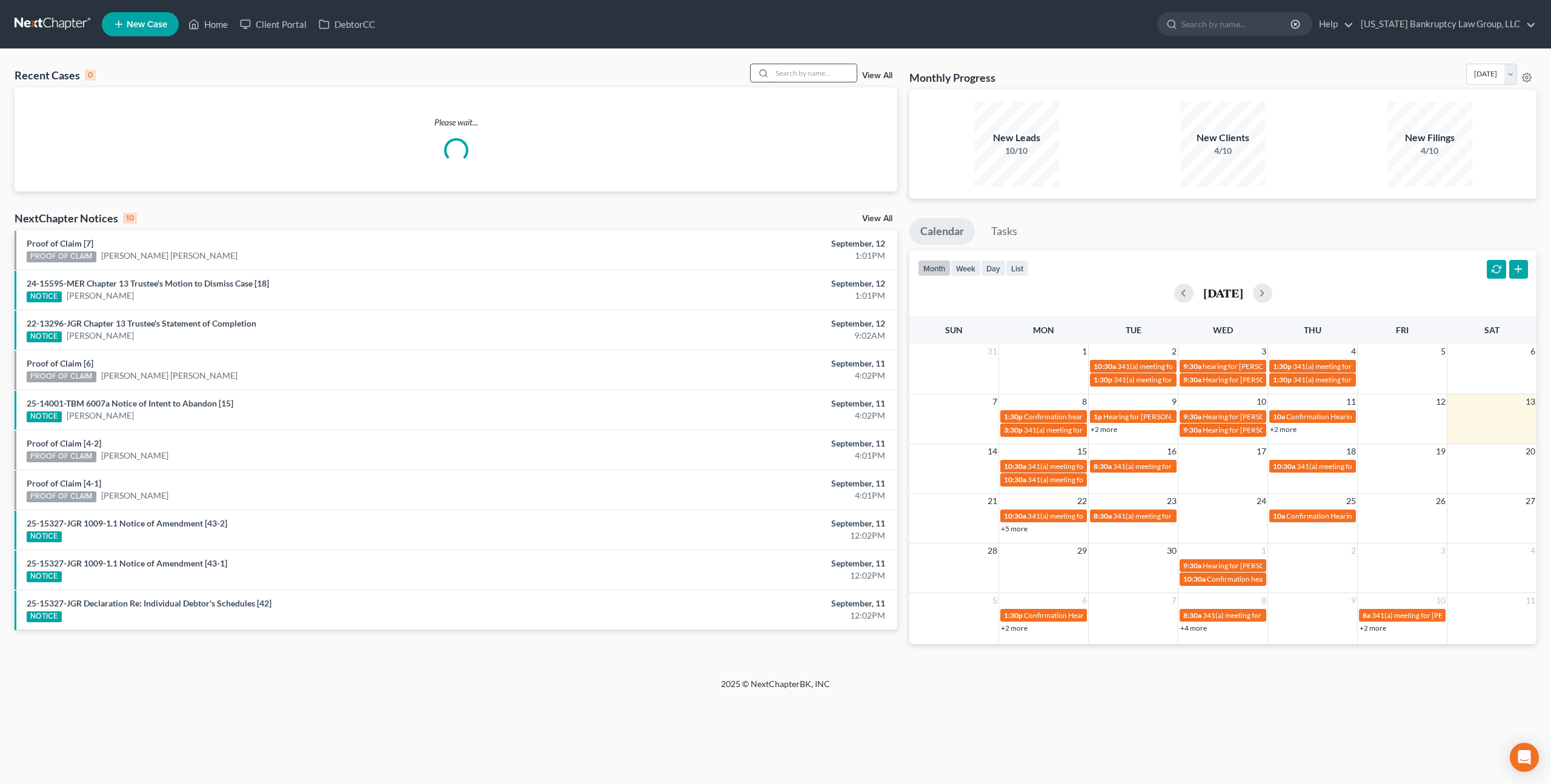
click at [790, 76] on input "search" at bounding box center [814, 73] width 85 height 18
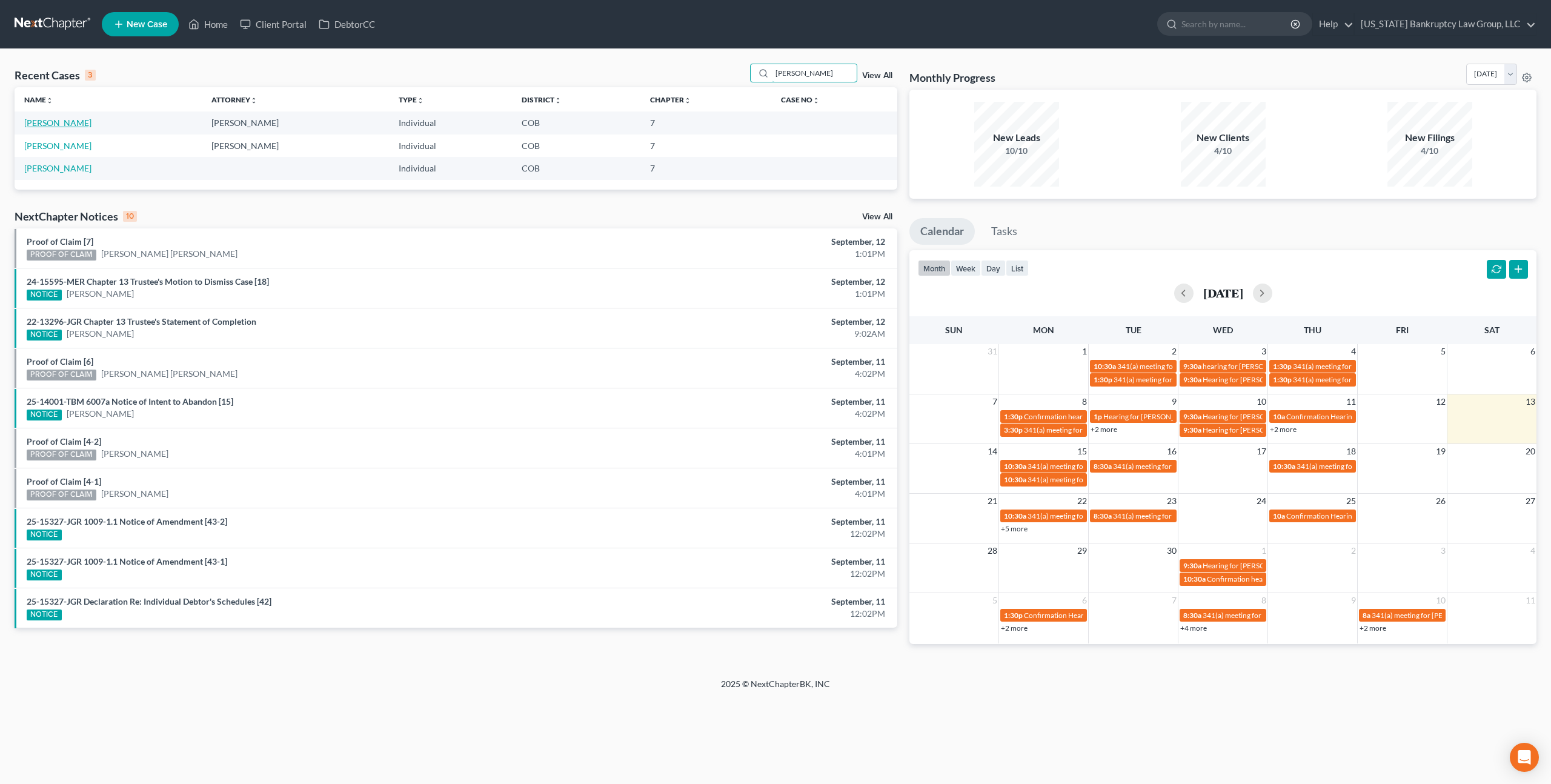
type input "[PERSON_NAME]"
click at [71, 126] on link "[PERSON_NAME]" at bounding box center [58, 123] width 67 height 10
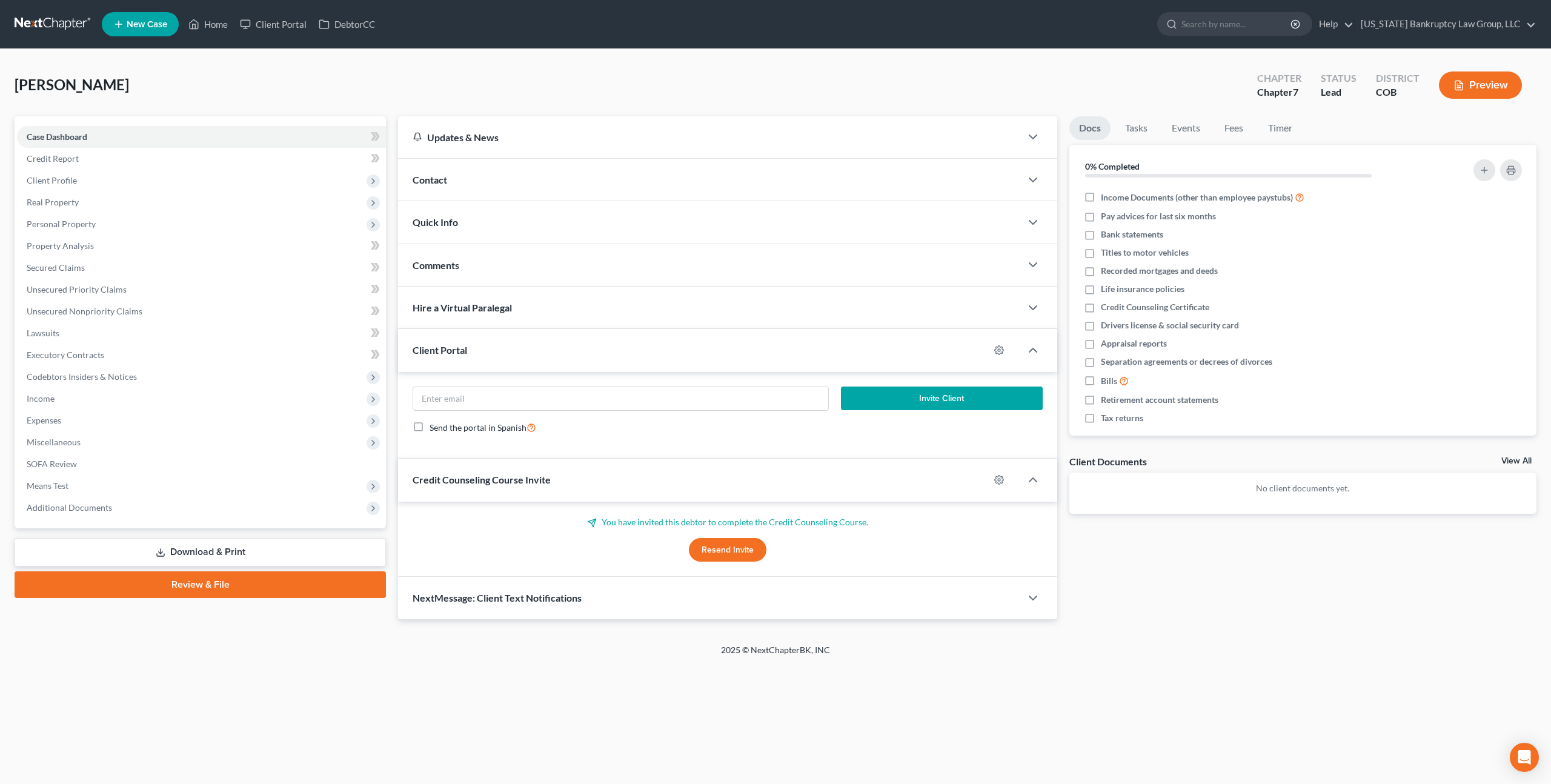
click at [571, 180] on div "Contact" at bounding box center [709, 180] width 623 height 42
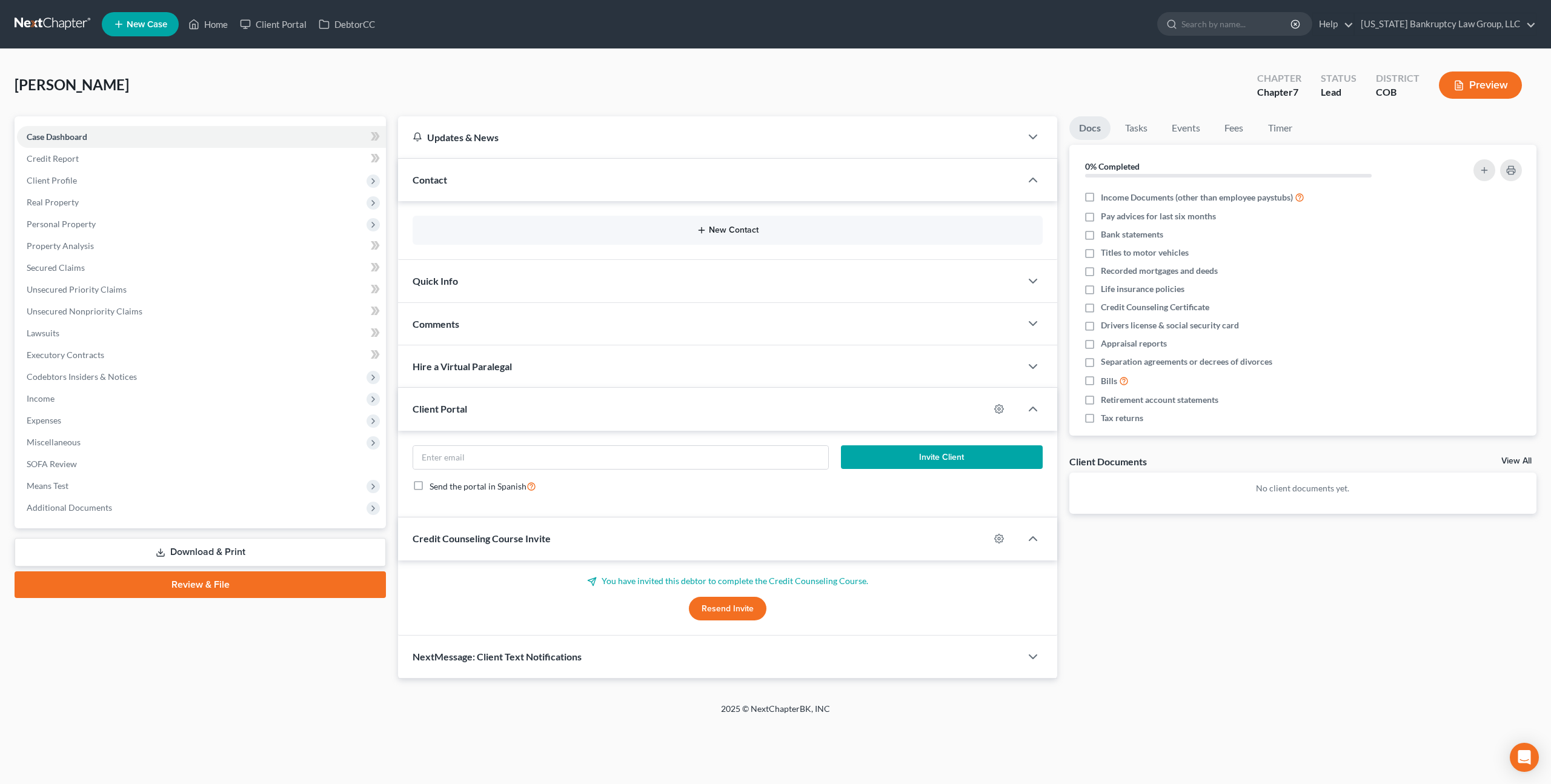
click at [713, 233] on button "New Contact" at bounding box center [727, 230] width 610 height 10
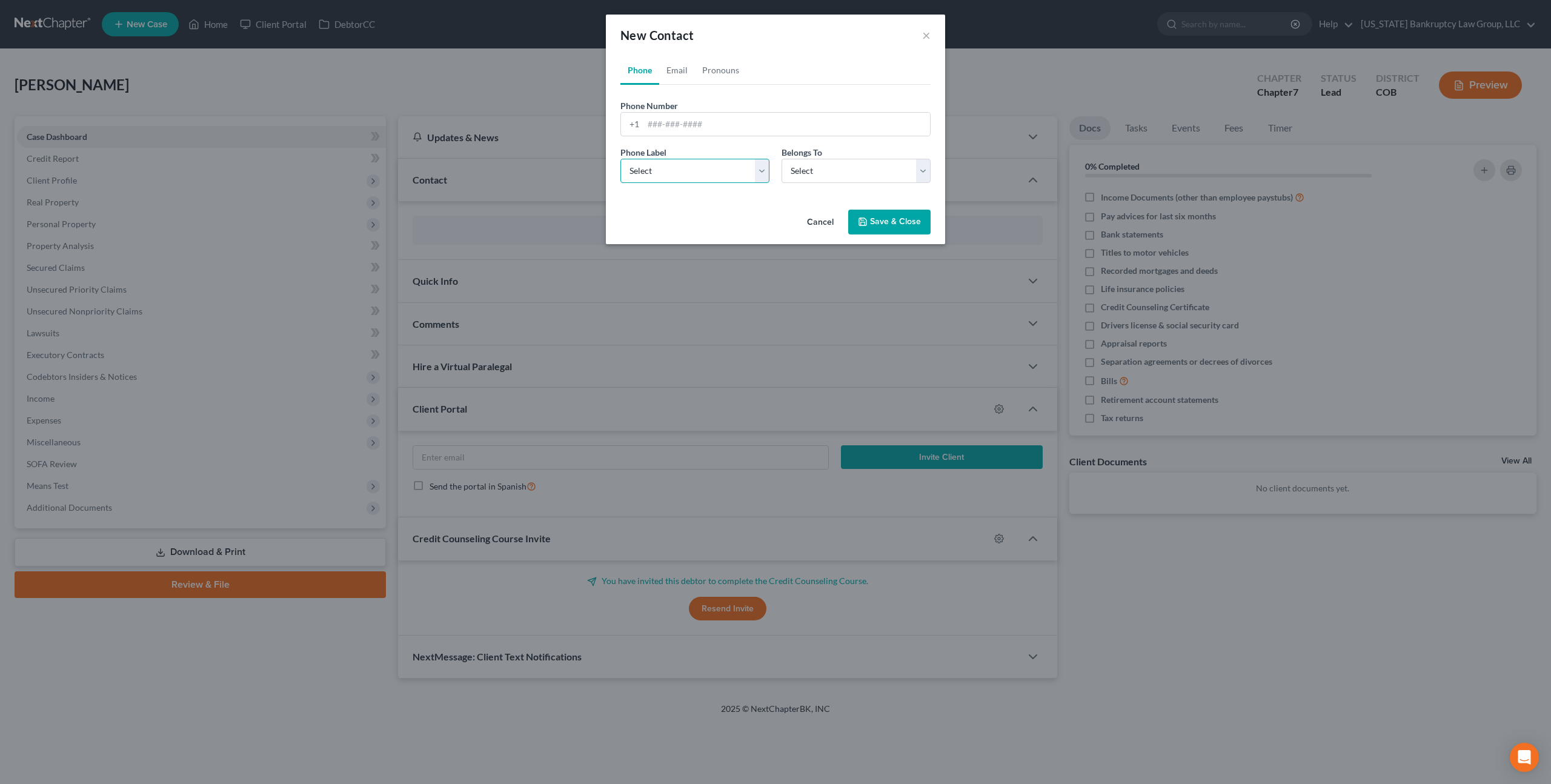
click at [666, 174] on select "Select Mobile Home Work Other" at bounding box center [695, 171] width 149 height 24
select select "0"
click at [620, 159] on select "Select Mobile Home Work Other" at bounding box center [695, 171] width 149 height 24
click at [796, 172] on select "Select Client Other" at bounding box center [856, 171] width 149 height 24
select select "0"
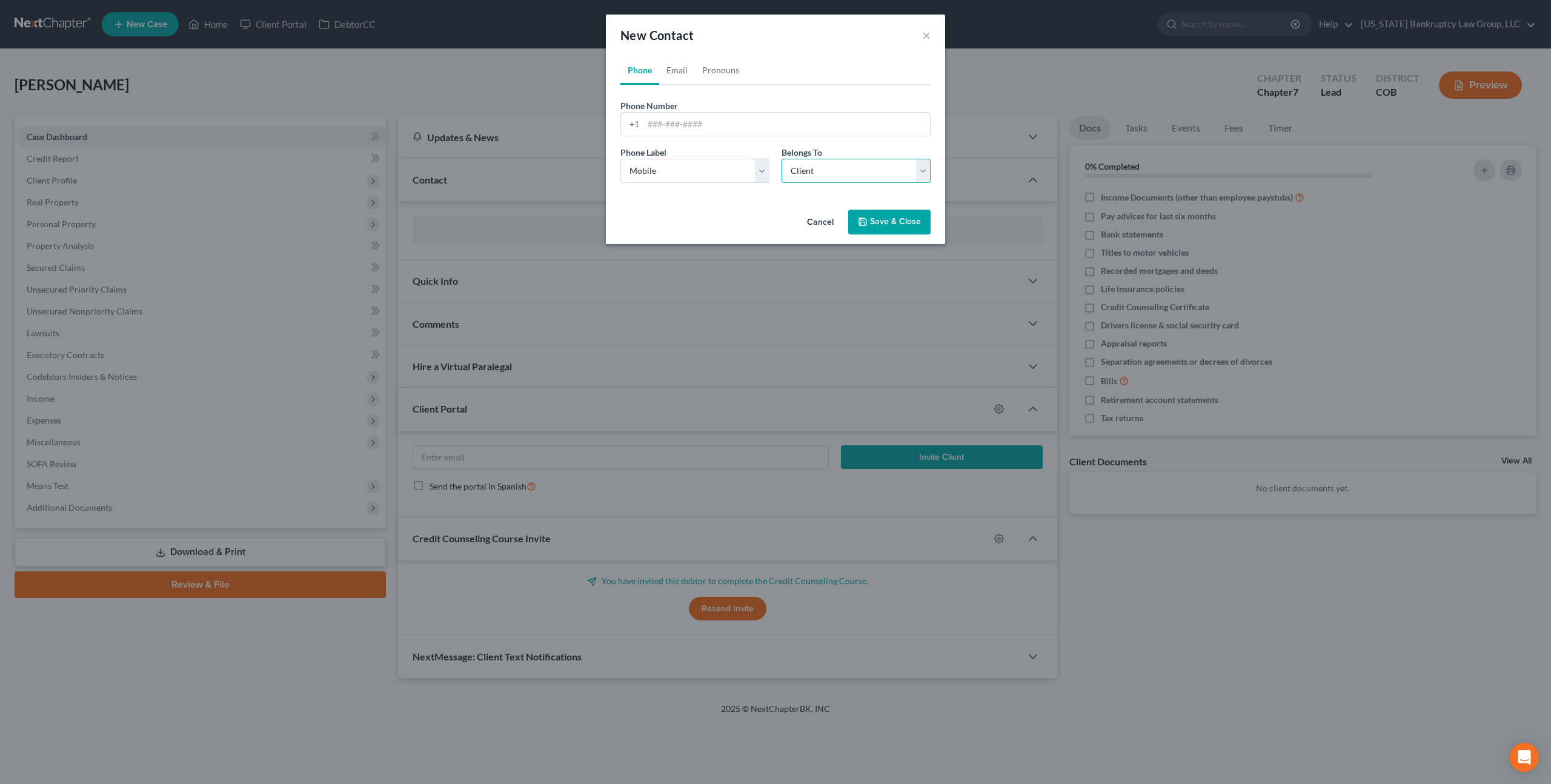
click at [782, 159] on select "Select Client Other" at bounding box center [856, 171] width 149 height 24
click at [654, 125] on input "tel" at bounding box center [787, 123] width 287 height 23
paste input "(303) 621-6610"
type input "(303) 621-6610"
click at [880, 221] on button "Save & Close" at bounding box center [890, 222] width 82 height 25
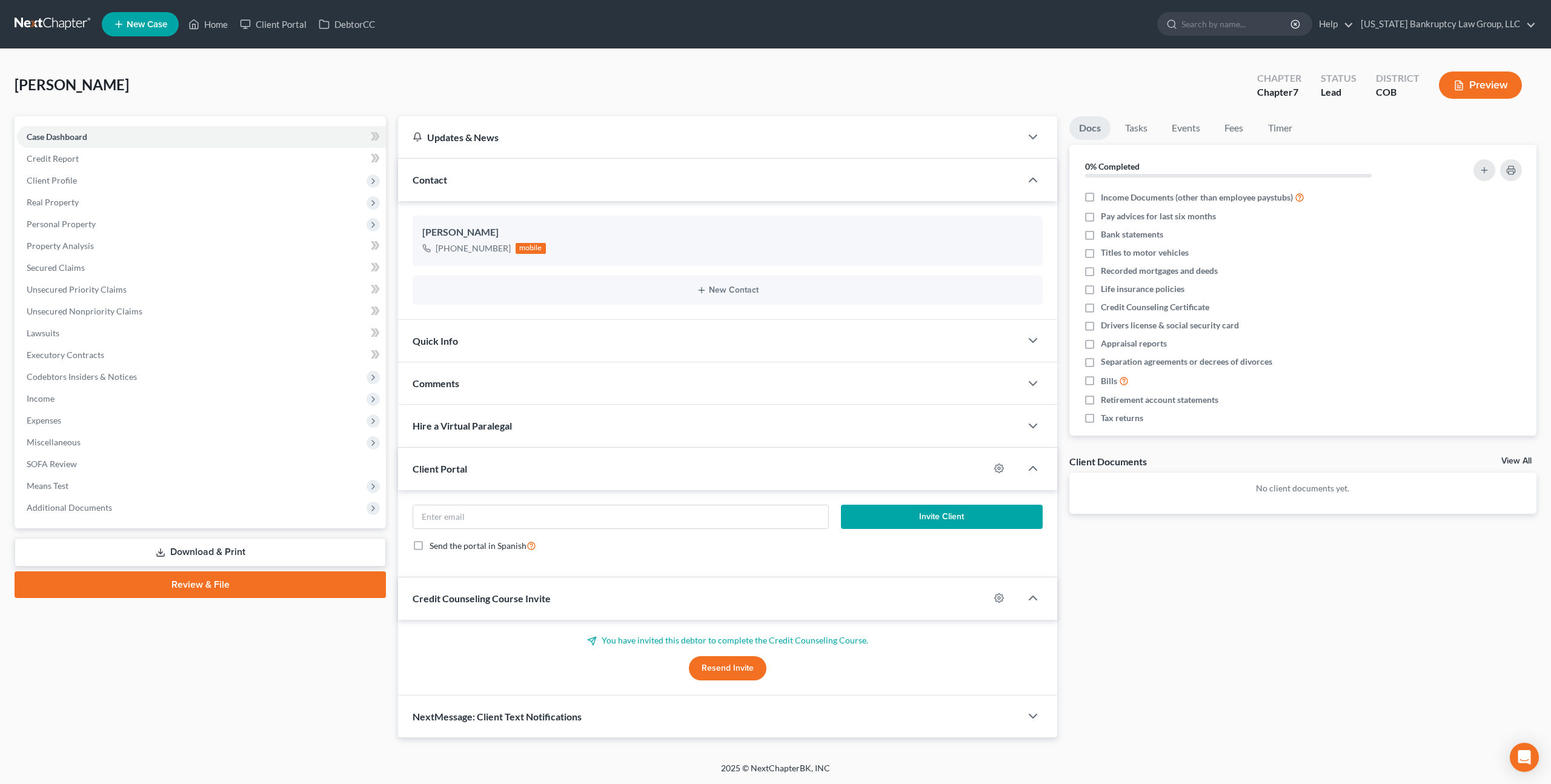
click at [69, 26] on link at bounding box center [53, 24] width 78 height 22
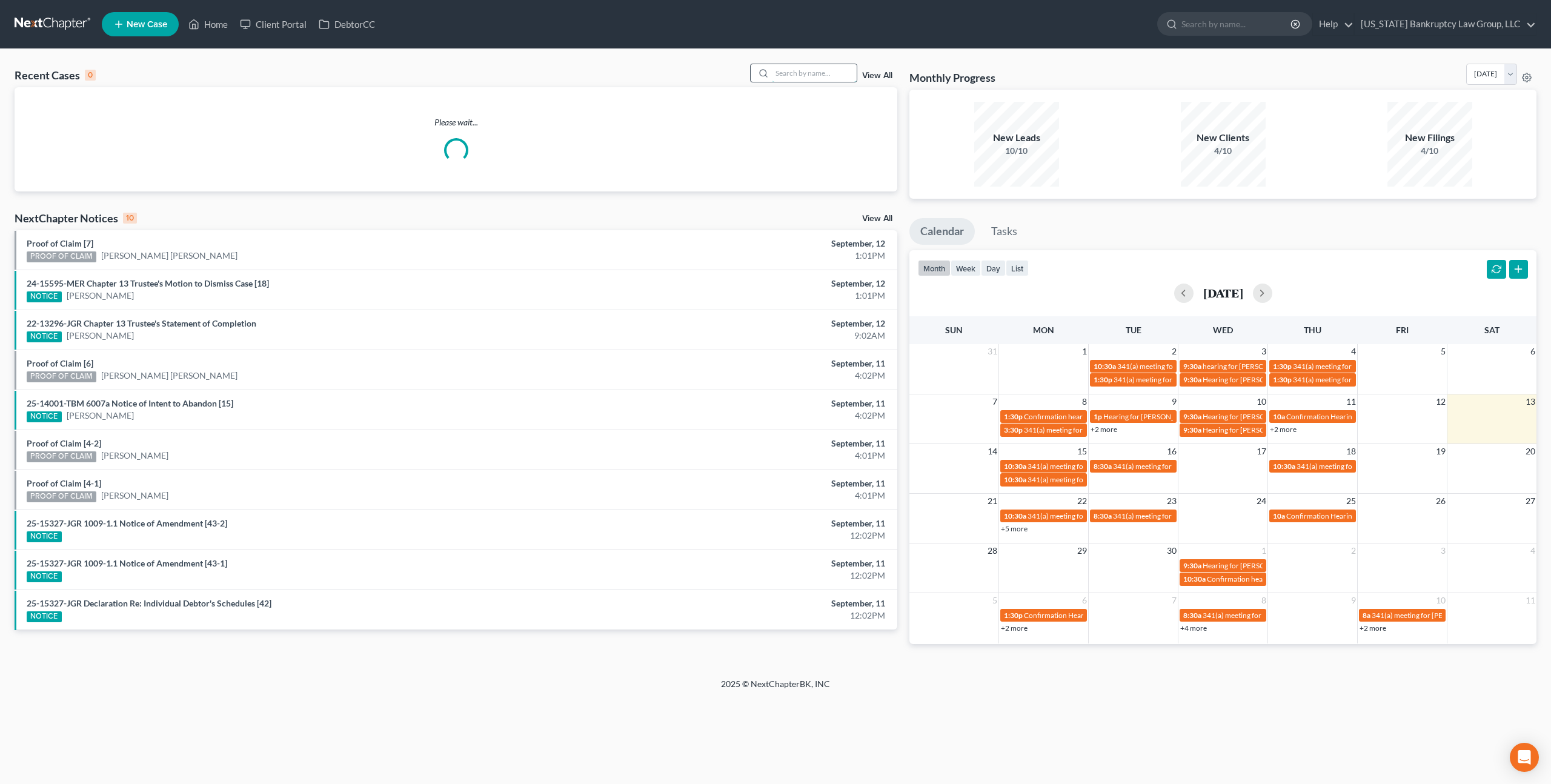
click at [786, 75] on input "search" at bounding box center [814, 73] width 85 height 18
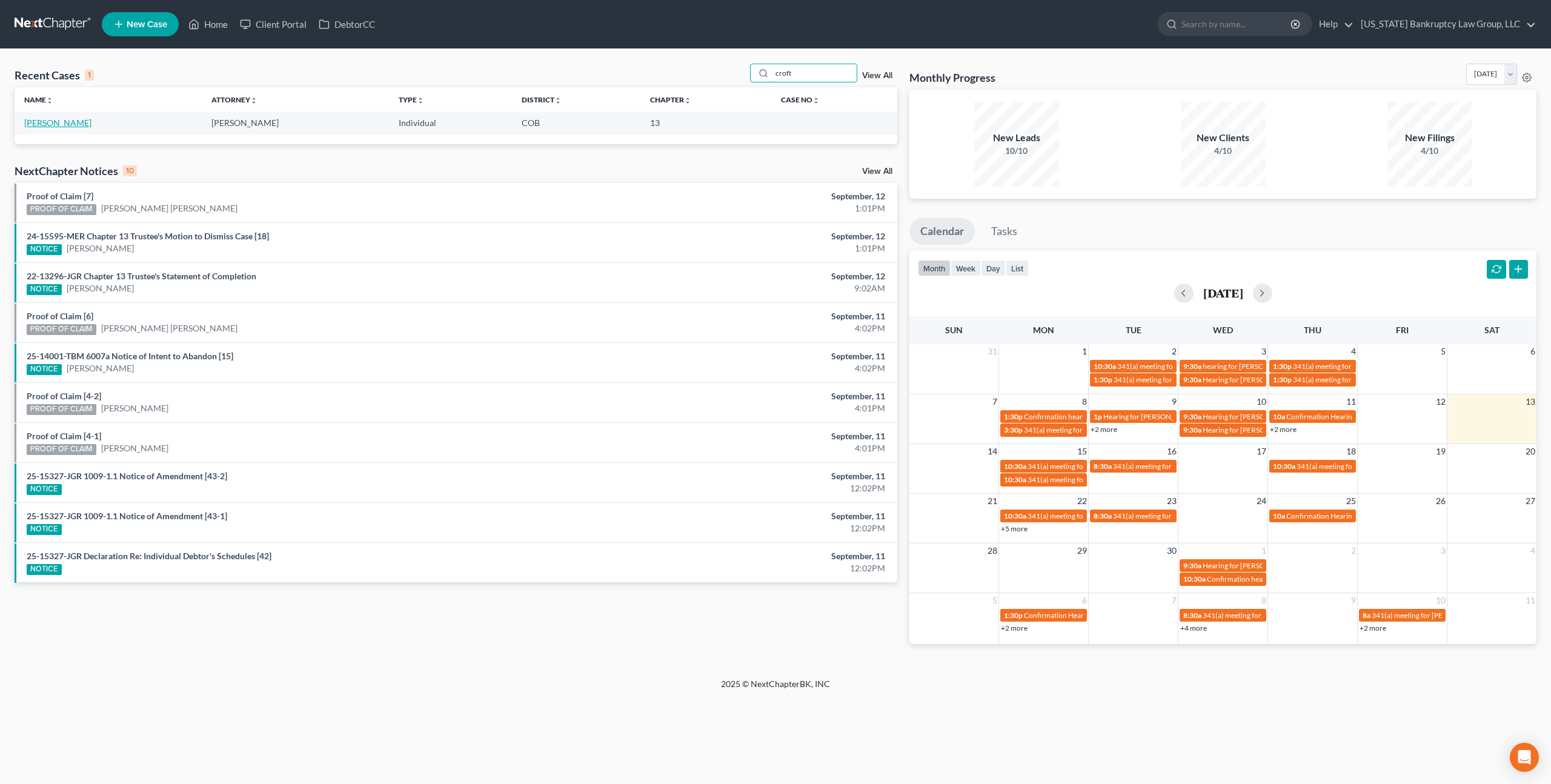
type input "croft"
click at [62, 124] on link "[PERSON_NAME]" at bounding box center [58, 123] width 67 height 10
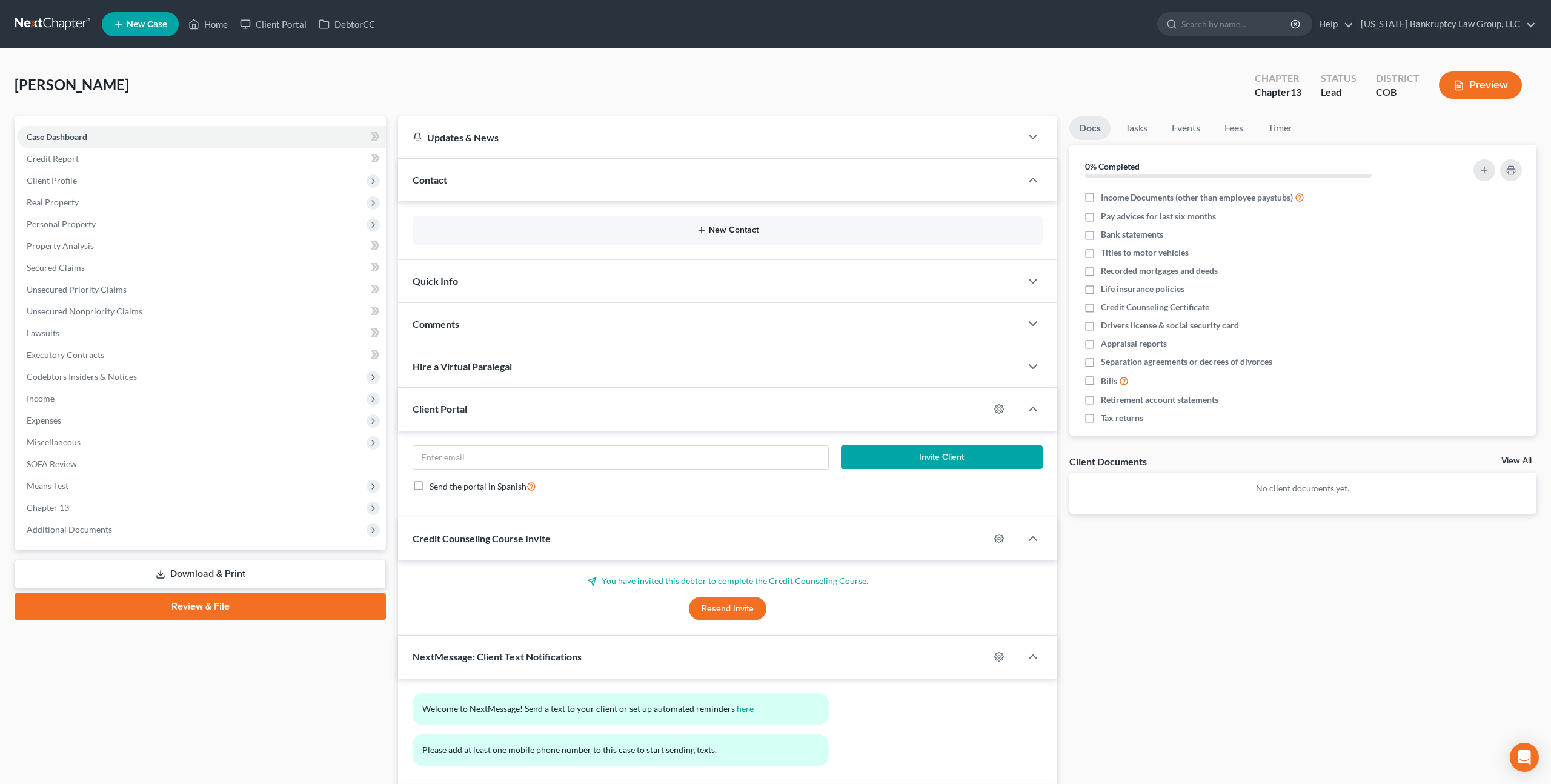
click at [742, 229] on button "New Contact" at bounding box center [727, 230] width 610 height 10
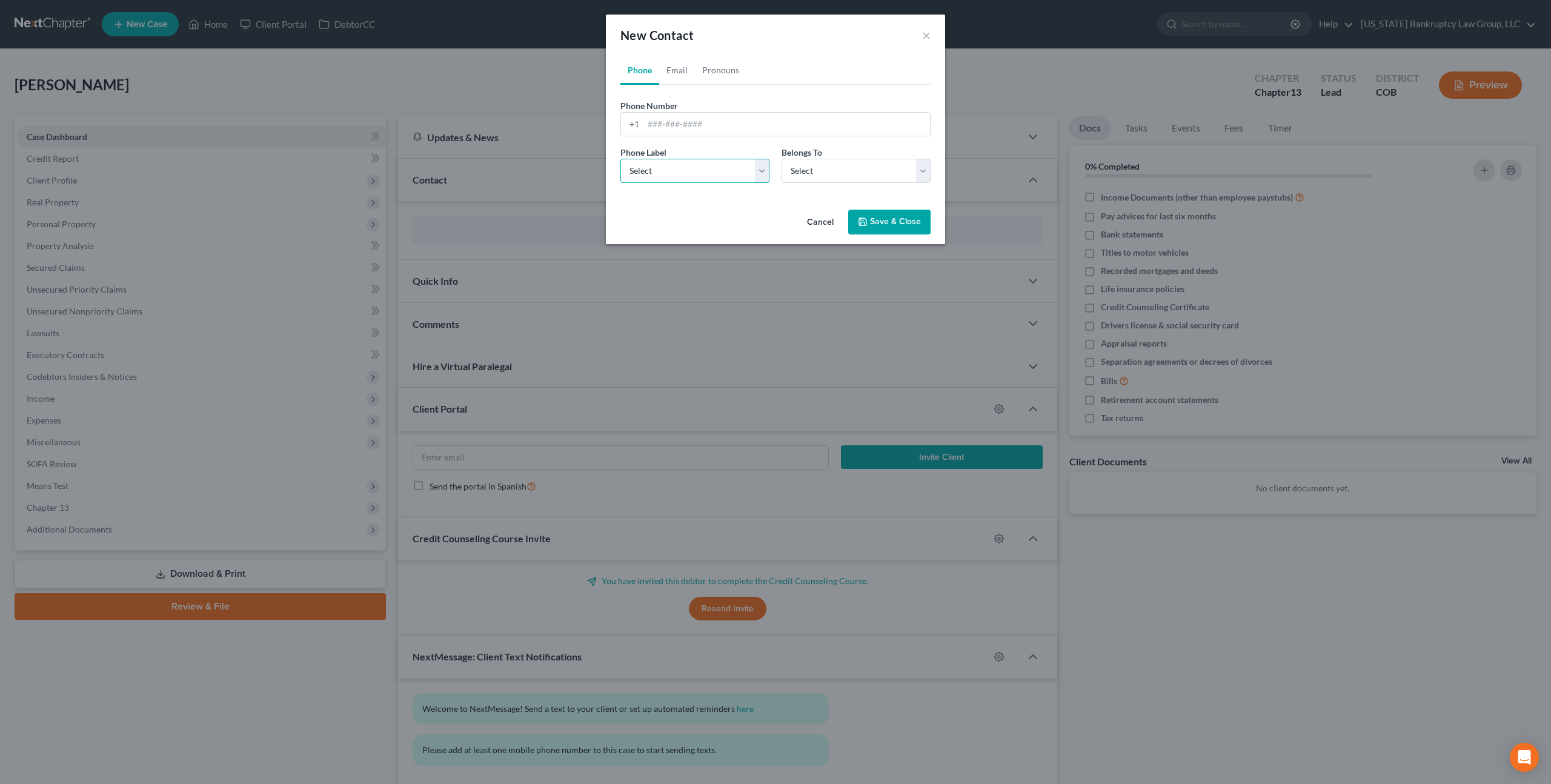
click at [670, 173] on select "Select Mobile Home Work Other" at bounding box center [695, 171] width 149 height 24
select select "0"
click at [620, 159] on select "Select Mobile Home Work Other" at bounding box center [695, 171] width 149 height 24
click at [810, 175] on select "Select Client Other" at bounding box center [856, 171] width 149 height 24
select select "0"
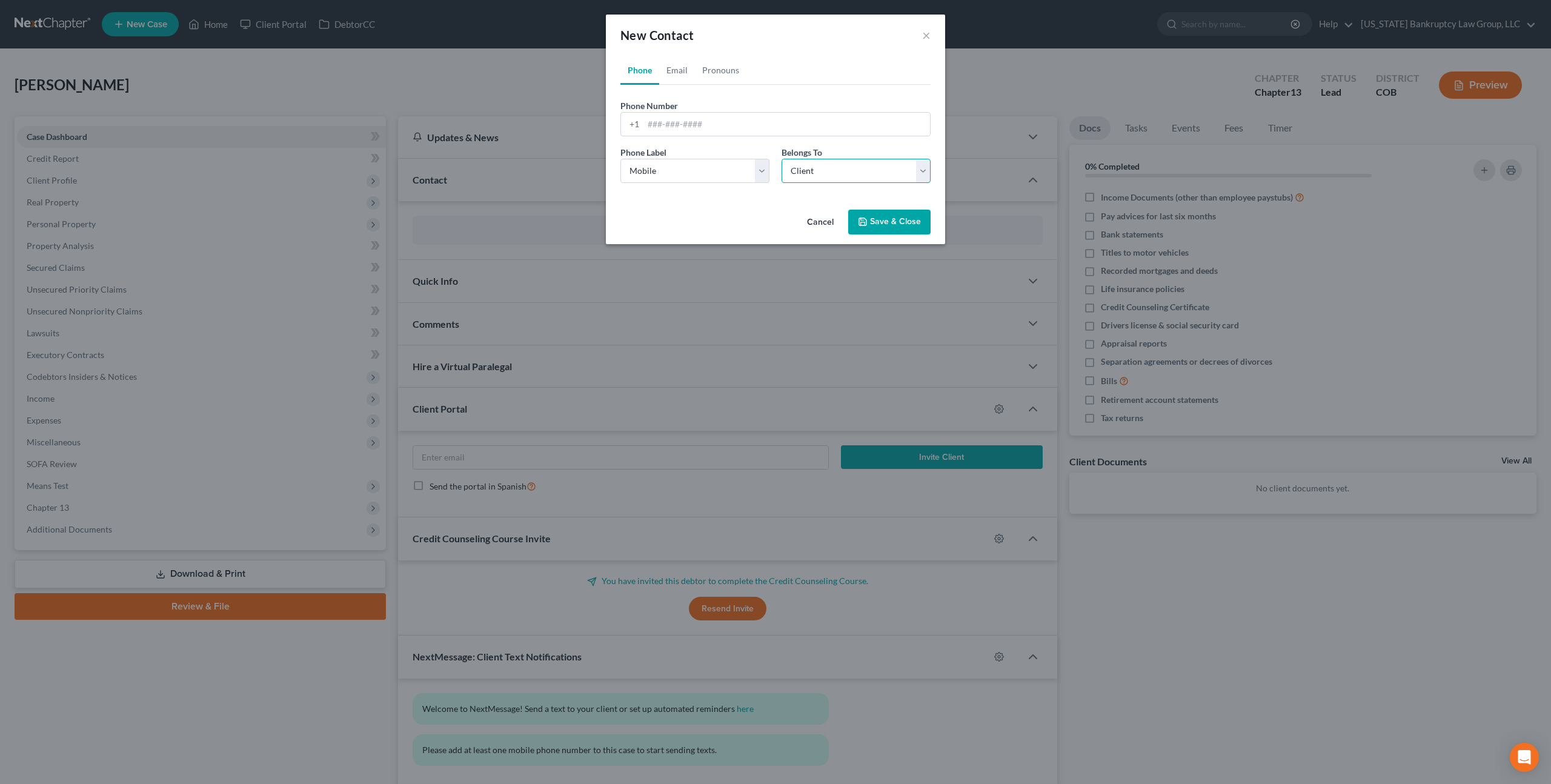
click at [782, 159] on select "Select Client Other" at bounding box center [856, 171] width 149 height 24
click at [654, 129] on input "tel" at bounding box center [787, 123] width 287 height 23
paste input "(720) 641-7695"
type input "(720) 641-7695"
click at [876, 221] on button "Save & Close" at bounding box center [890, 222] width 82 height 25
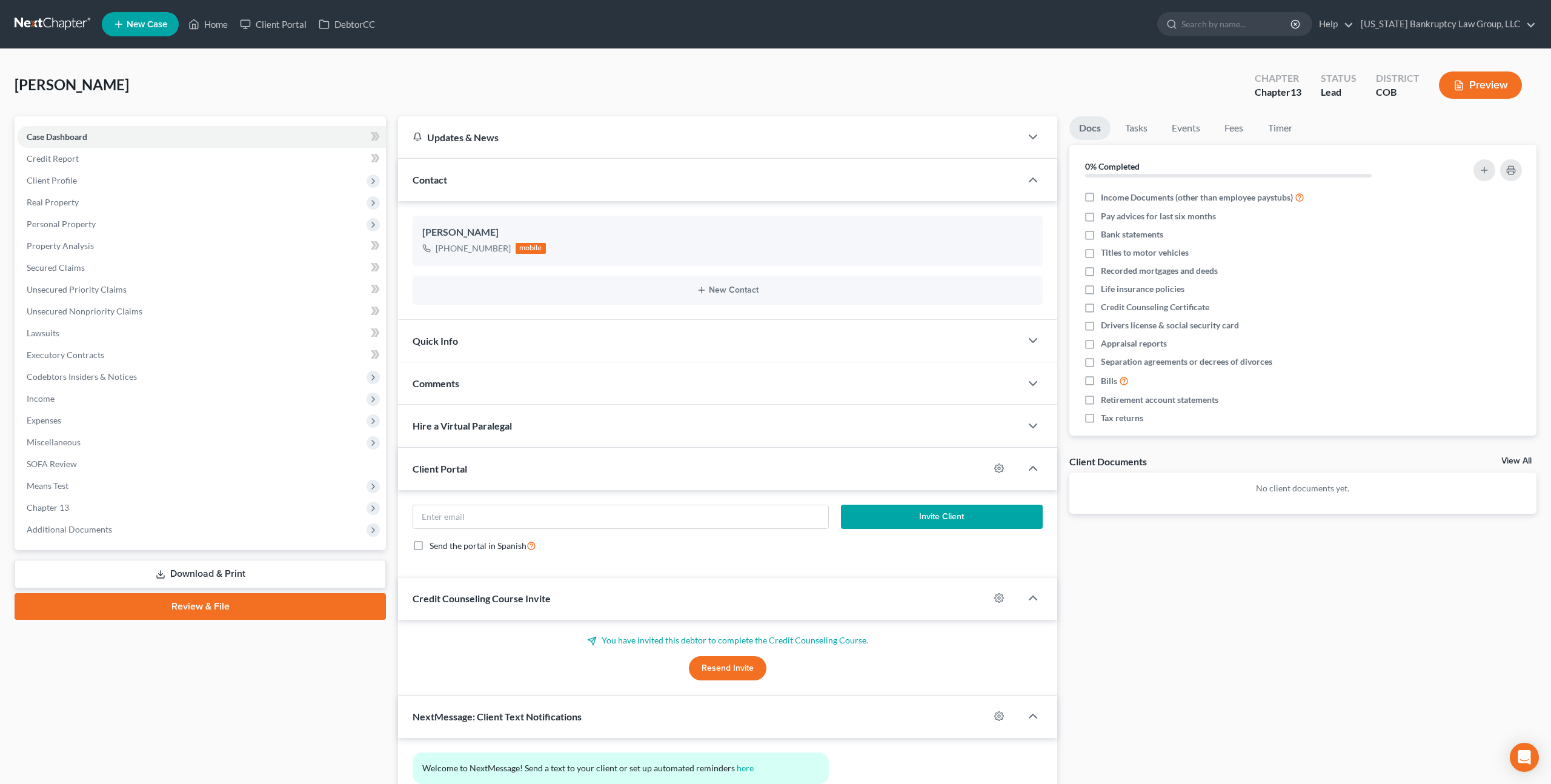
click at [43, 26] on link at bounding box center [53, 24] width 78 height 22
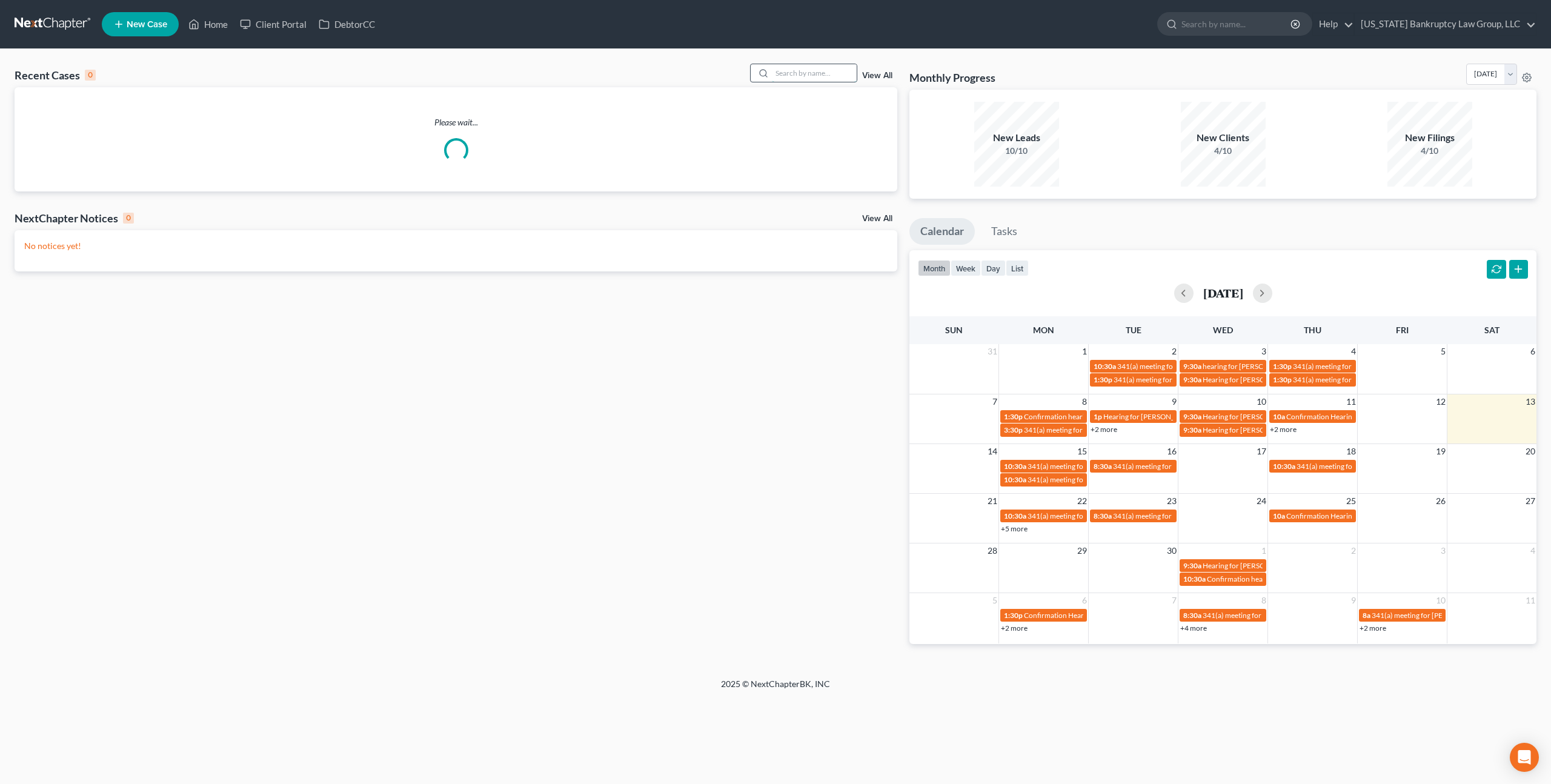
click at [790, 75] on input "search" at bounding box center [814, 73] width 85 height 18
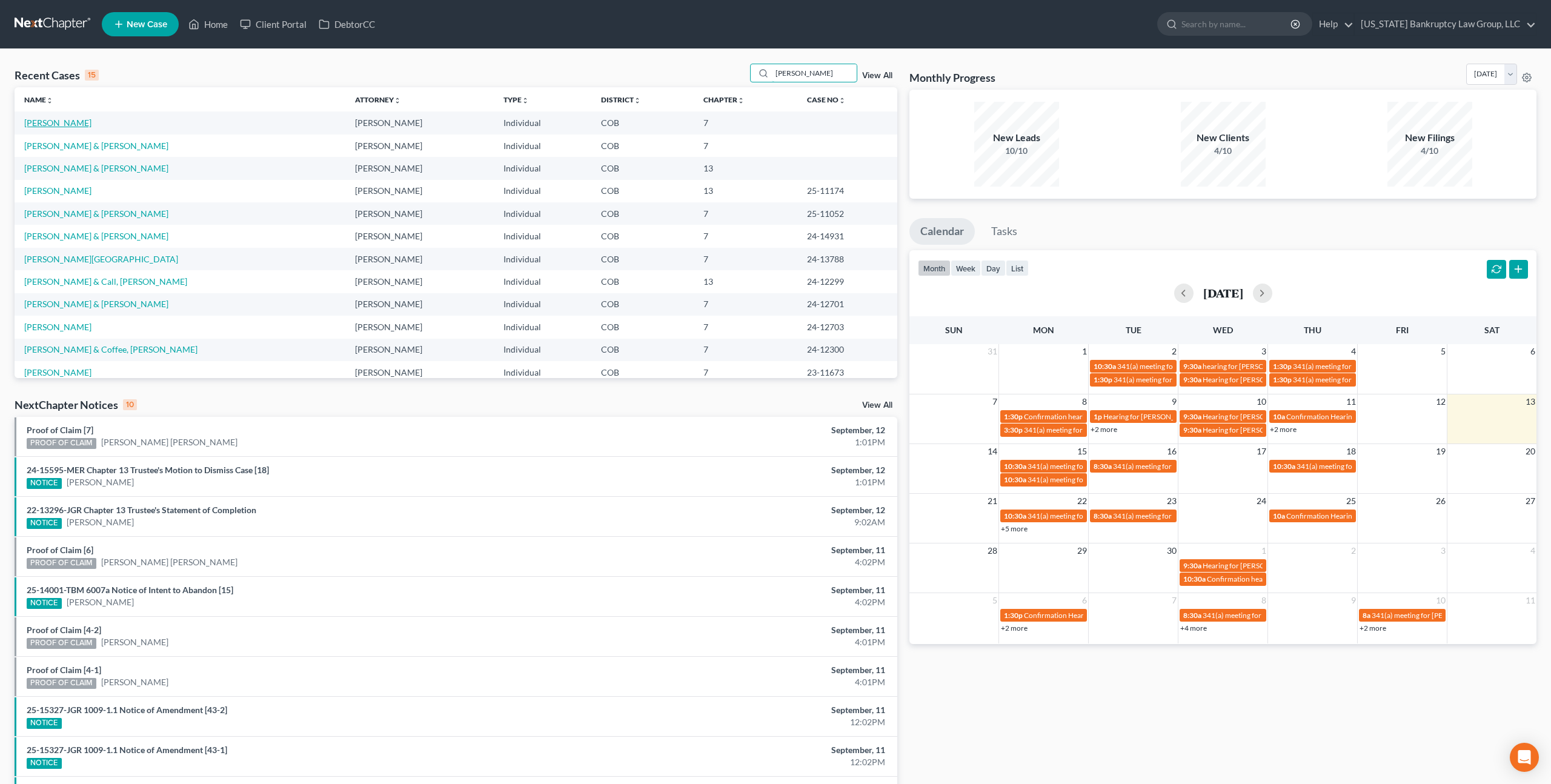
type input "[PERSON_NAME]"
click at [68, 122] on link "[PERSON_NAME]" at bounding box center [58, 123] width 67 height 10
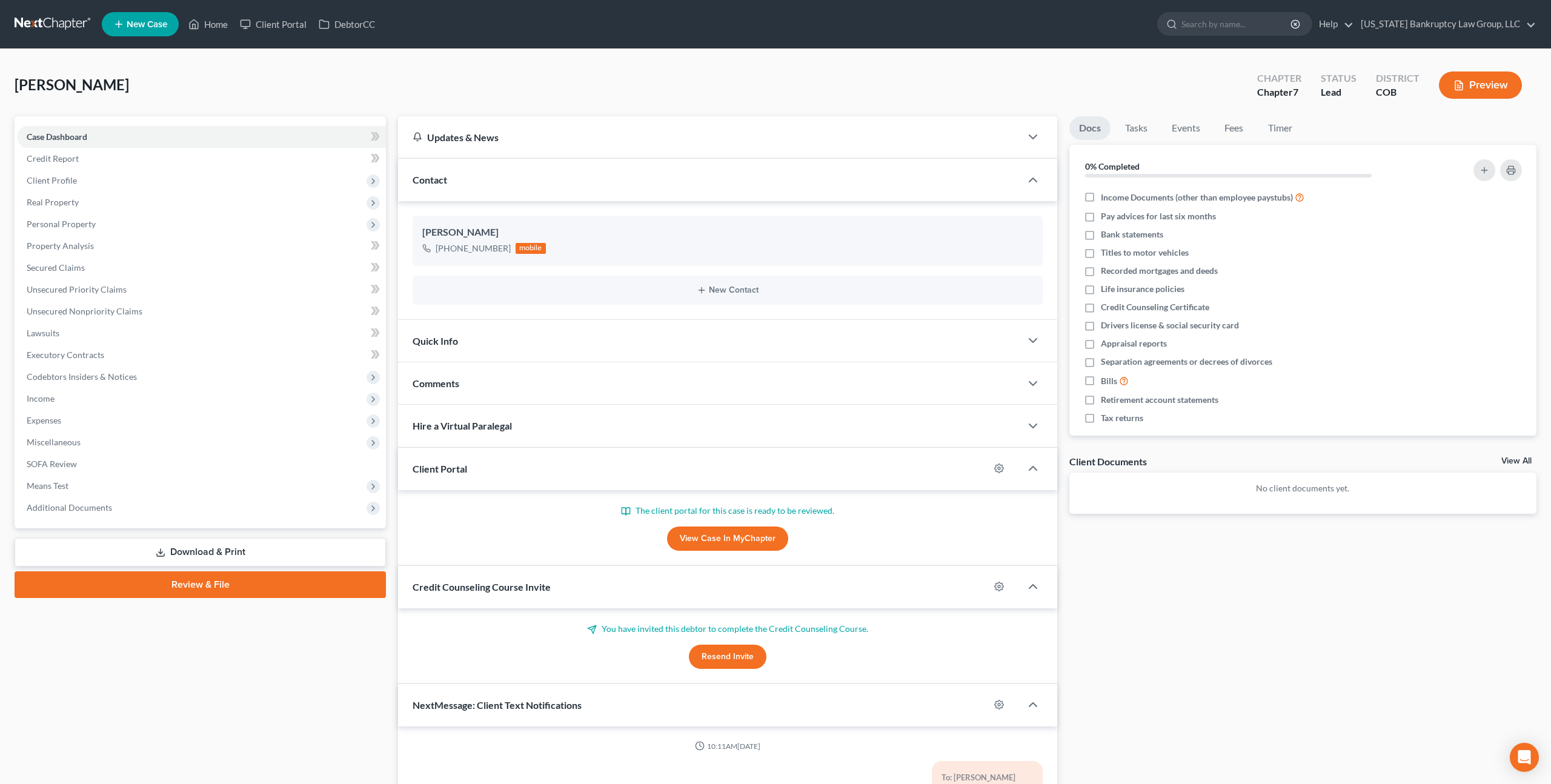
click at [154, 24] on span "New Case" at bounding box center [147, 25] width 41 height 9
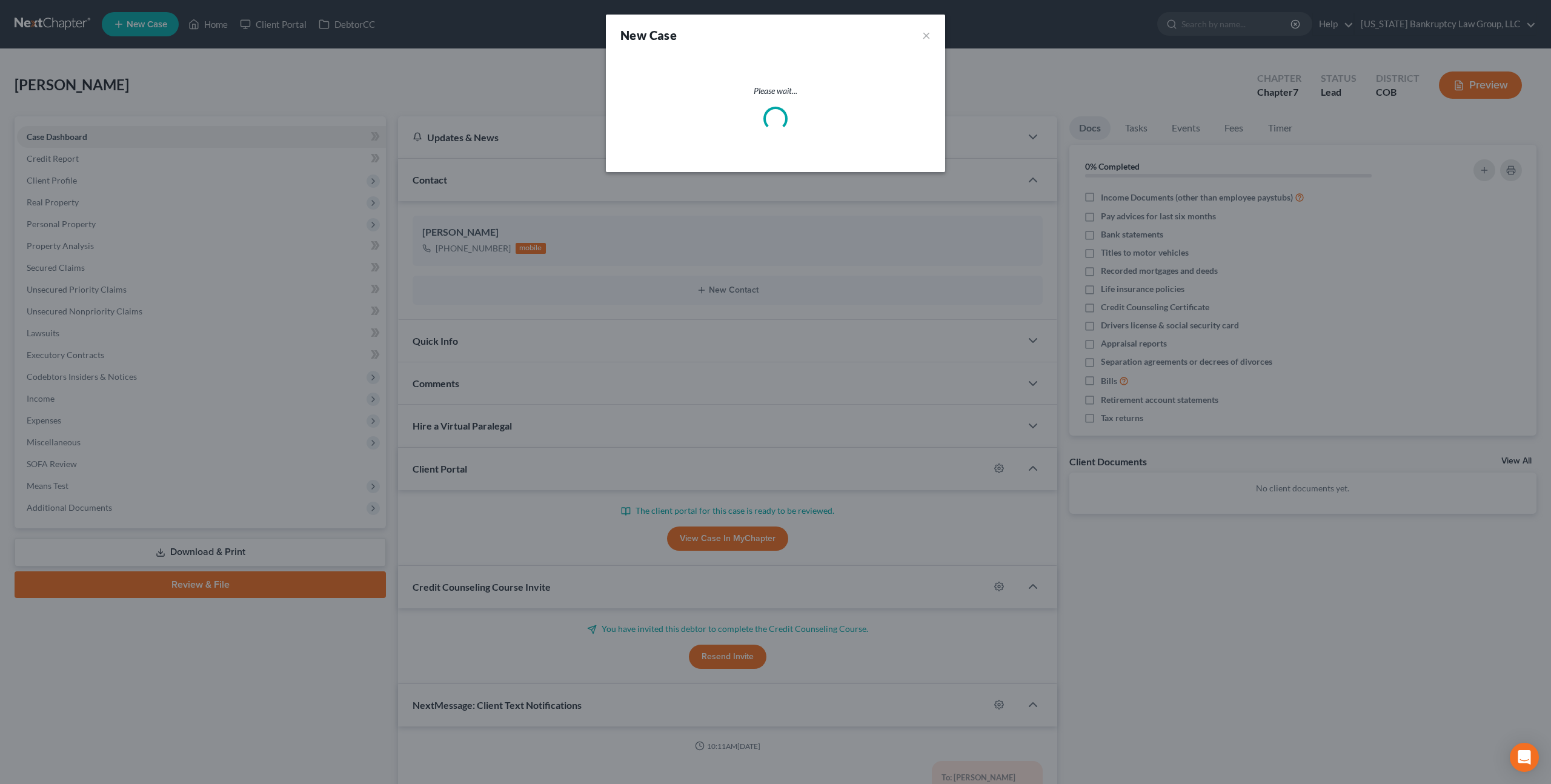
select select "11"
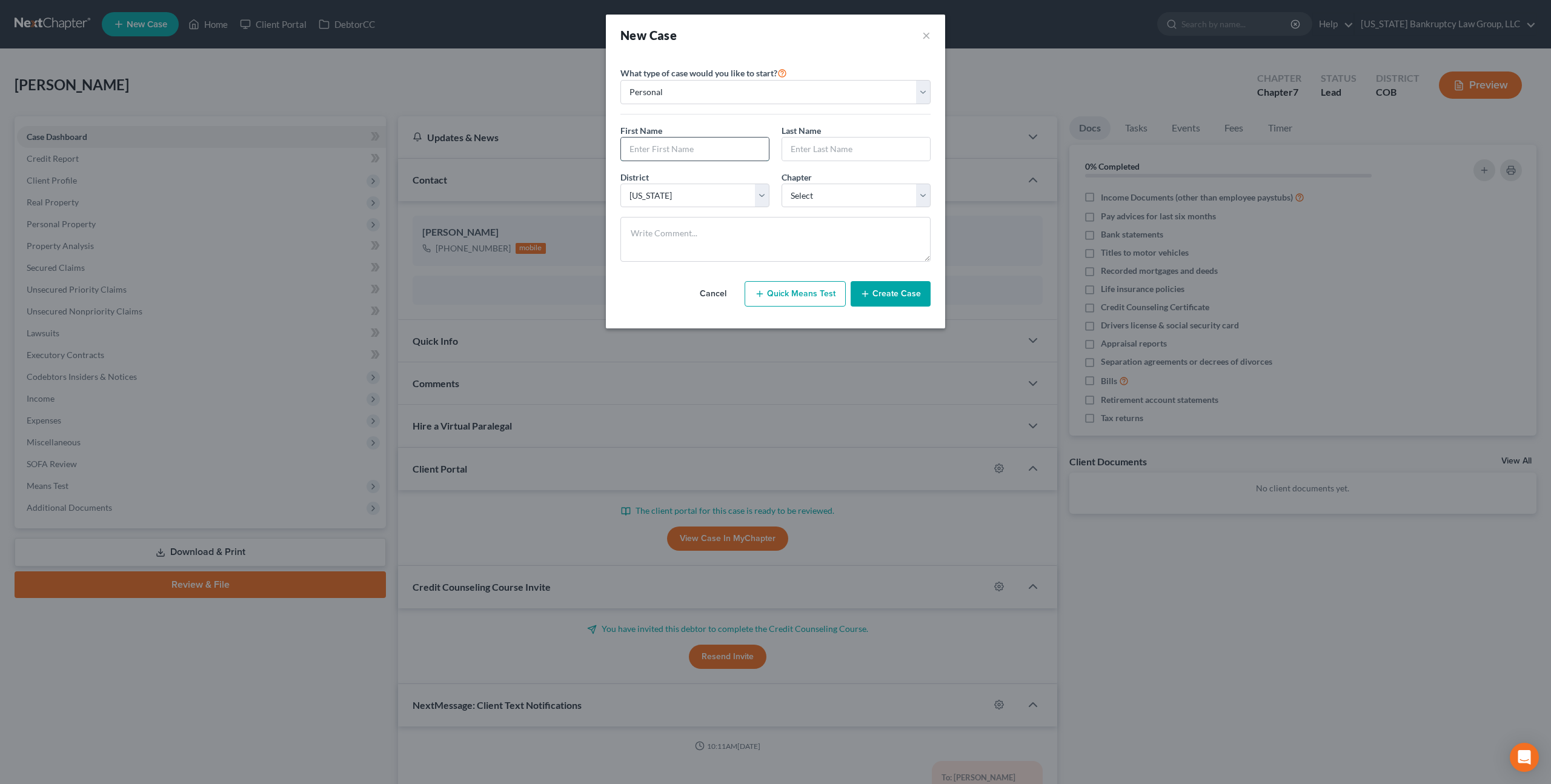
click at [690, 150] on input "text" at bounding box center [695, 148] width 148 height 23
type input "Karina"
type input "[PERSON_NAME]"
click at [802, 196] on select "Select 7 11 12 13" at bounding box center [856, 195] width 149 height 24
select select "3"
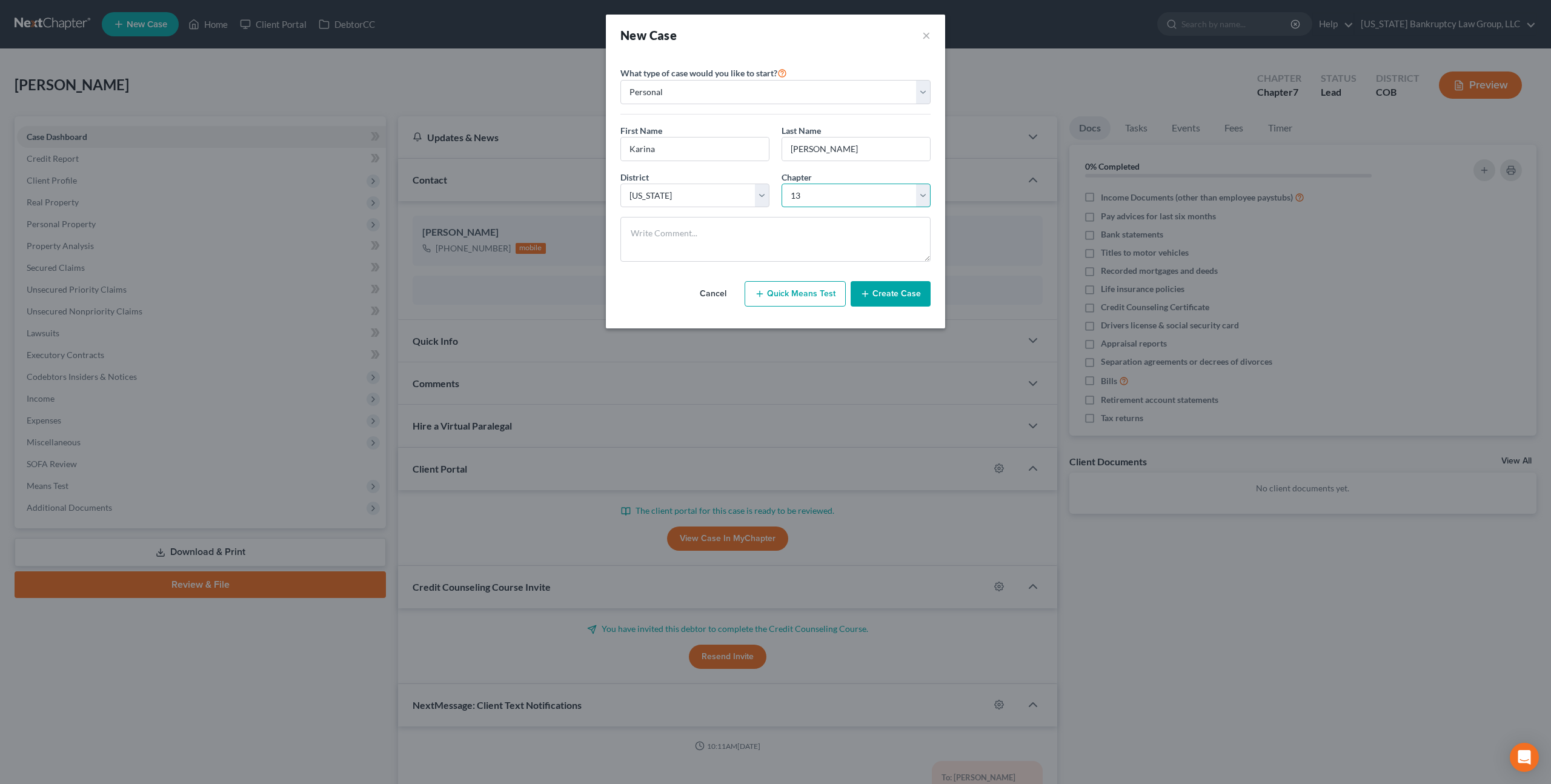
click at [782, 184] on select "Select 7 11 12 13" at bounding box center [856, 195] width 149 height 24
click at [868, 295] on icon "button" at bounding box center [865, 293] width 10 height 10
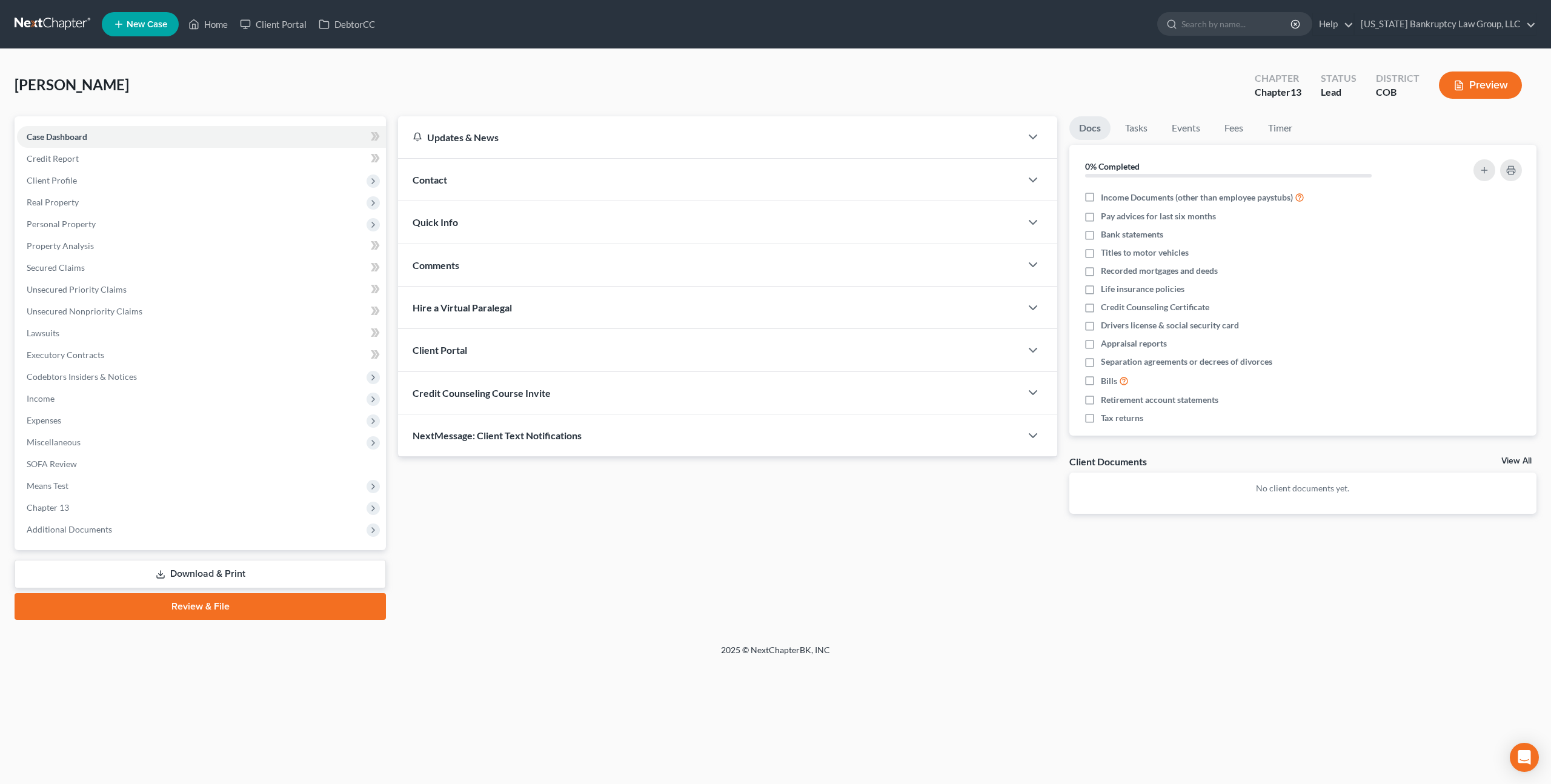
click at [524, 346] on div "Client Portal" at bounding box center [709, 350] width 623 height 42
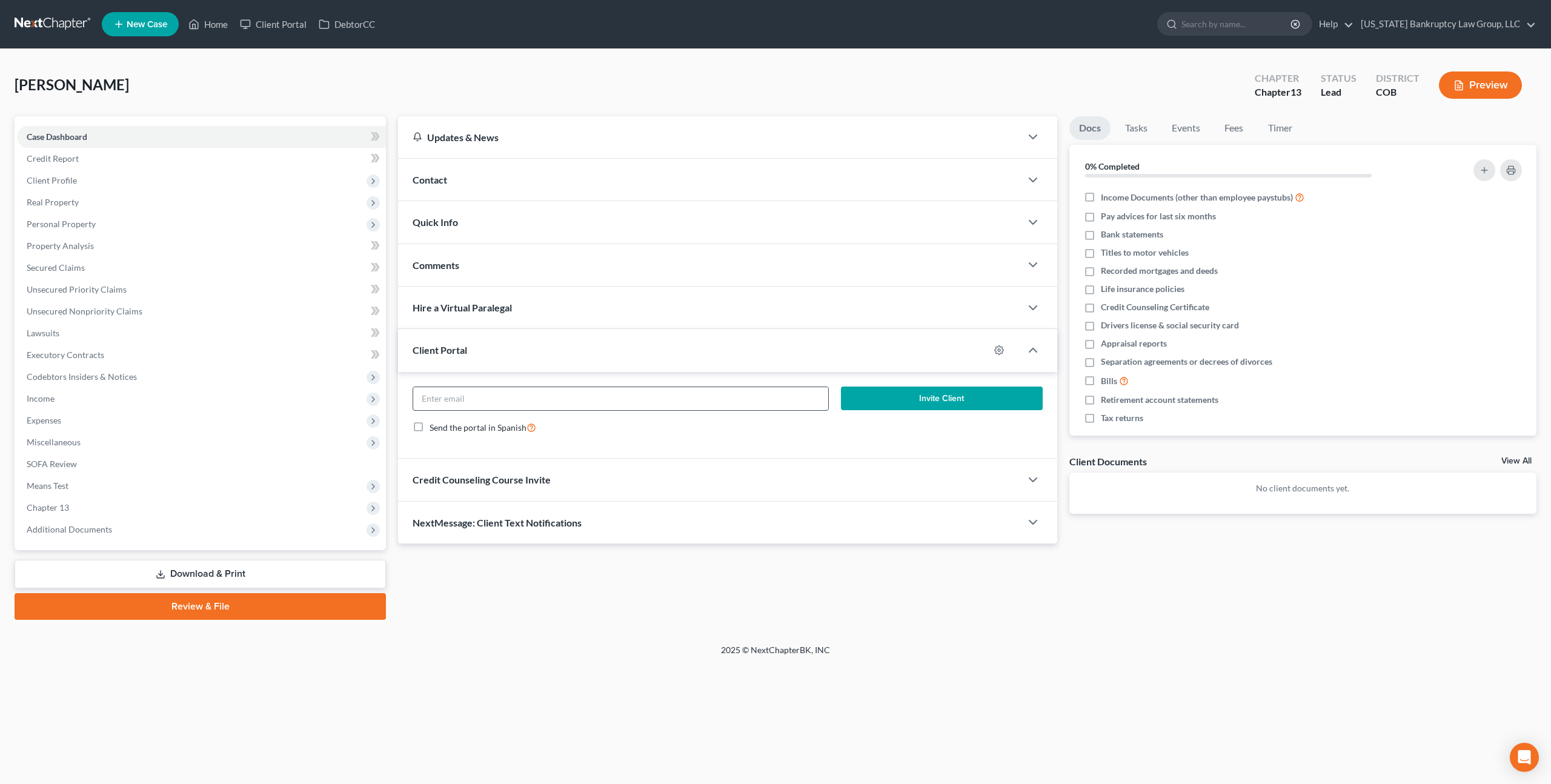
click at [532, 399] on input "email" at bounding box center [620, 398] width 415 height 23
paste input "[EMAIL_ADDRESS][DOMAIN_NAME]"
type input "[EMAIL_ADDRESS][DOMAIN_NAME]"
click at [848, 400] on button "Invite Client" at bounding box center [942, 398] width 202 height 24
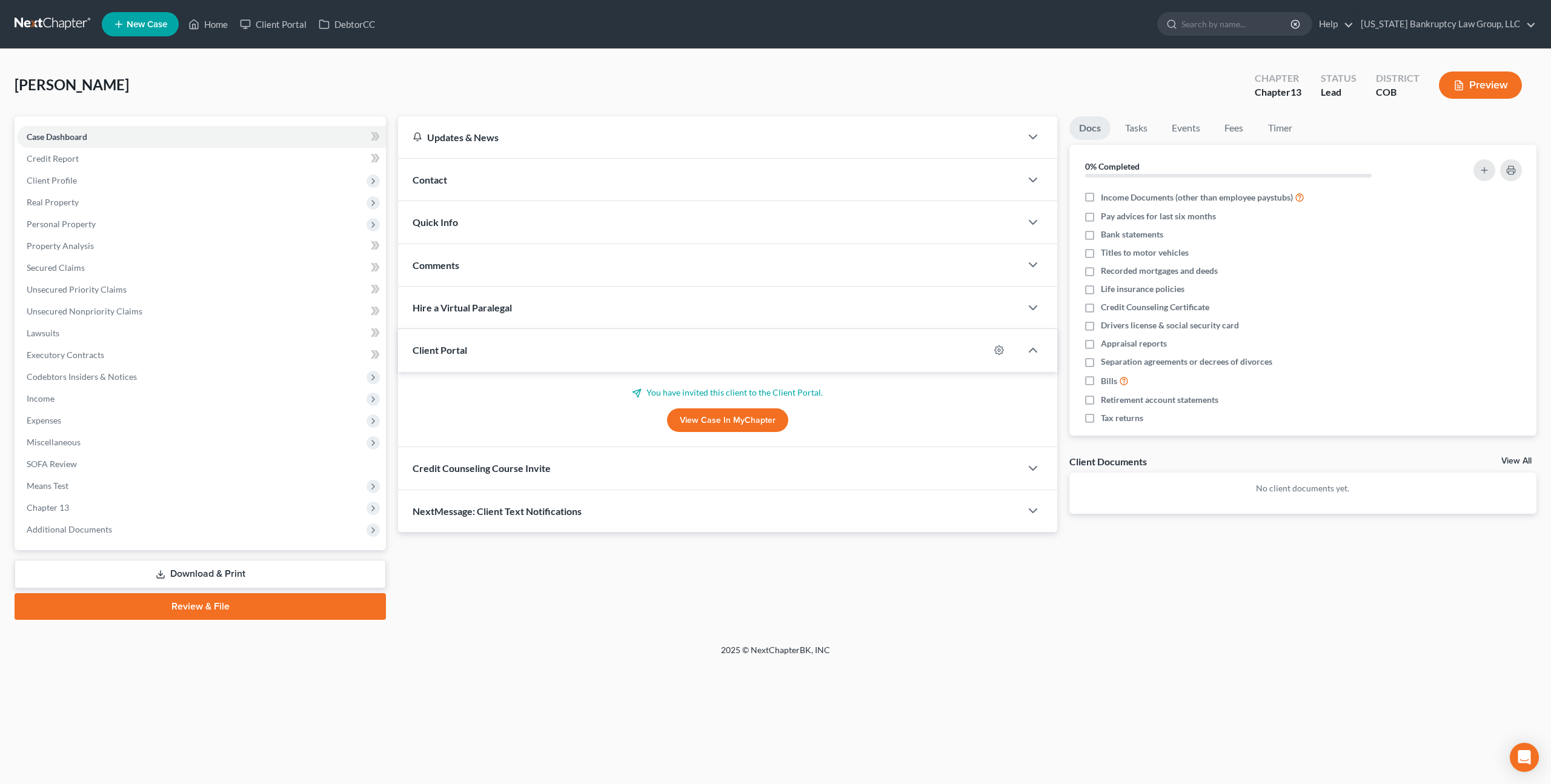
click at [624, 466] on div "Credit Counseling Course Invite" at bounding box center [709, 468] width 623 height 42
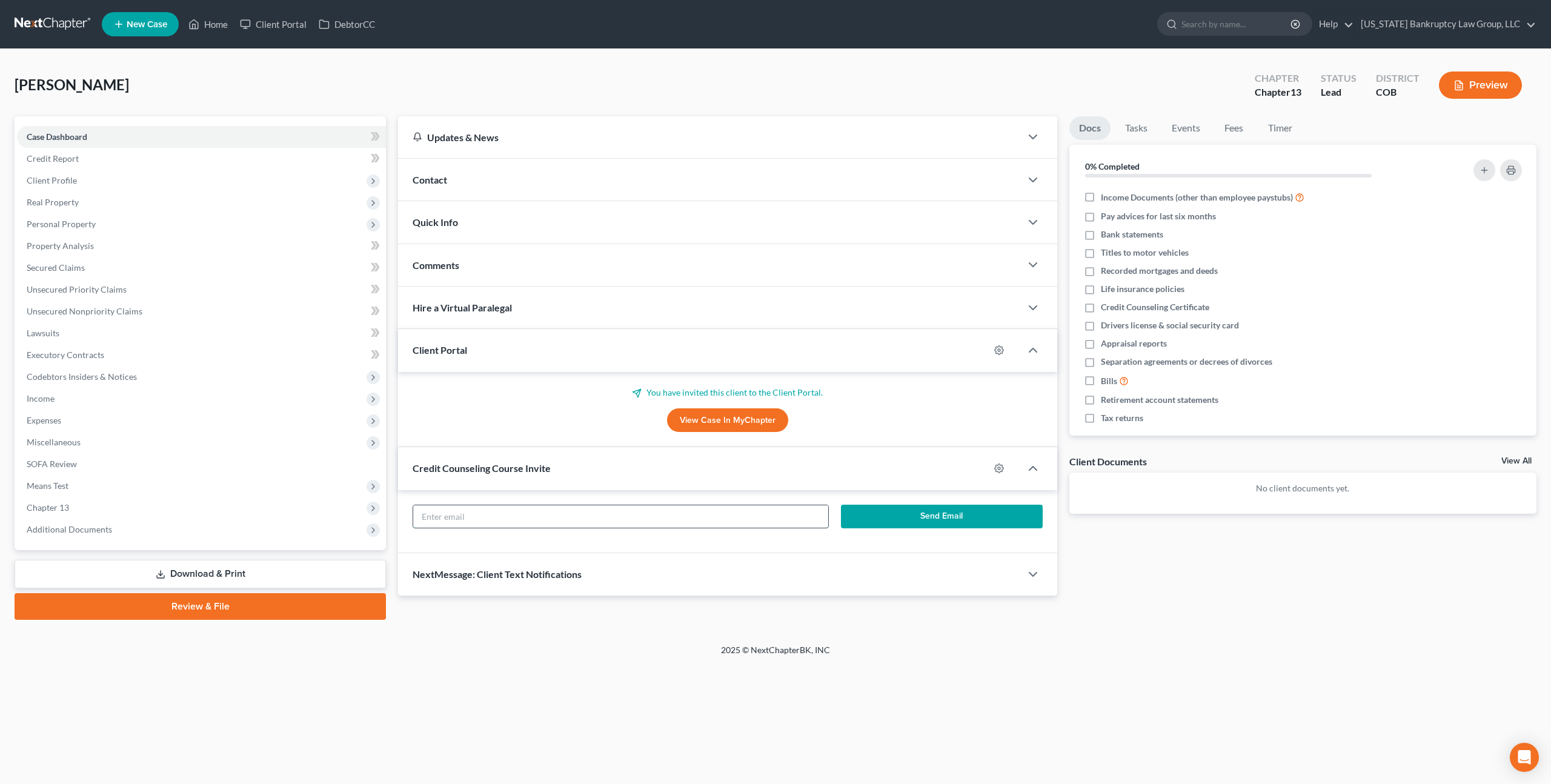
click at [622, 512] on input "text" at bounding box center [620, 516] width 415 height 23
paste input "[EMAIL_ADDRESS][DOMAIN_NAME]"
type input "[EMAIL_ADDRESS][DOMAIN_NAME]"
click at [885, 513] on button "Send Email" at bounding box center [942, 516] width 202 height 24
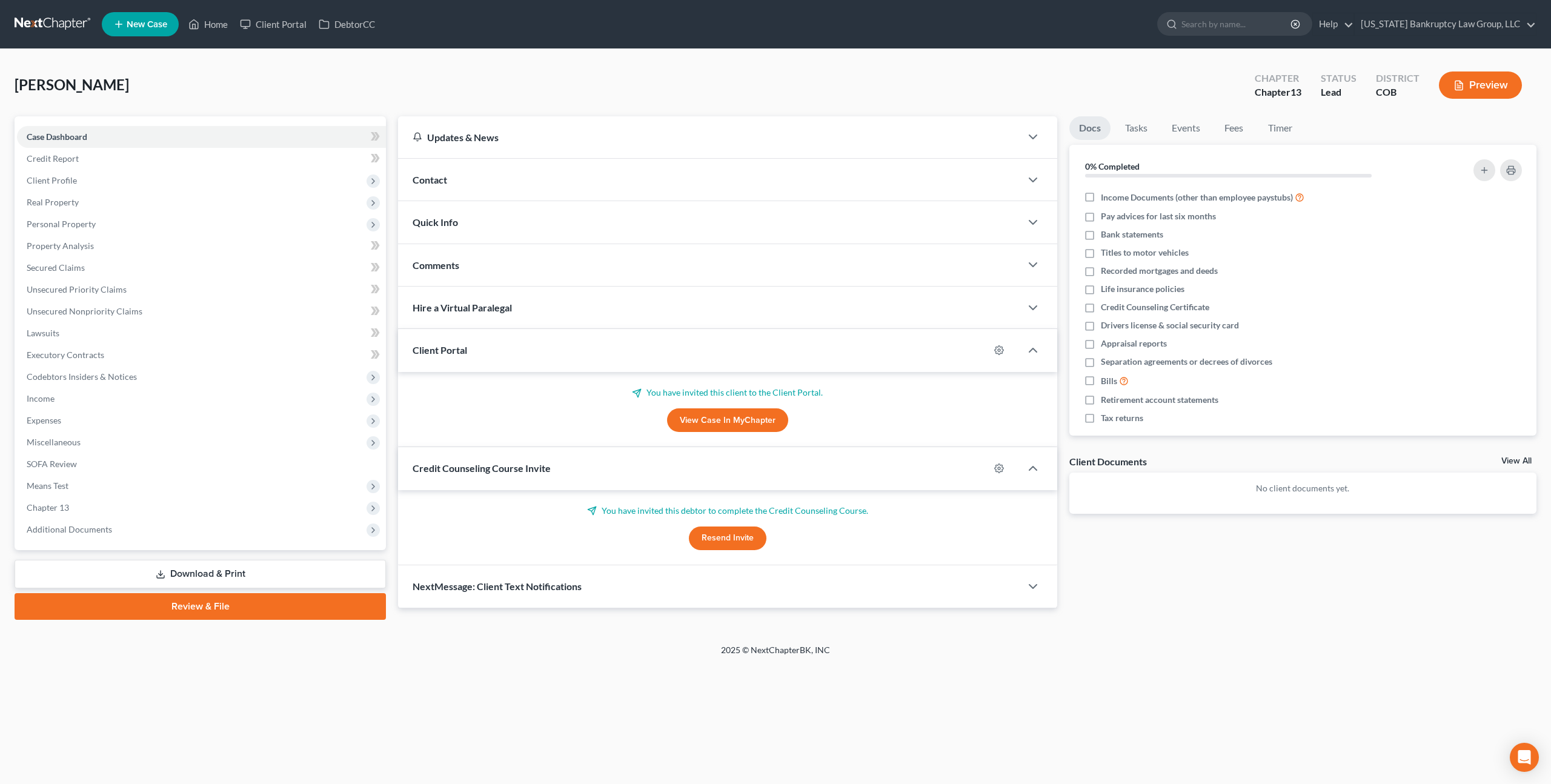
click at [545, 178] on div "Contact" at bounding box center [709, 180] width 623 height 42
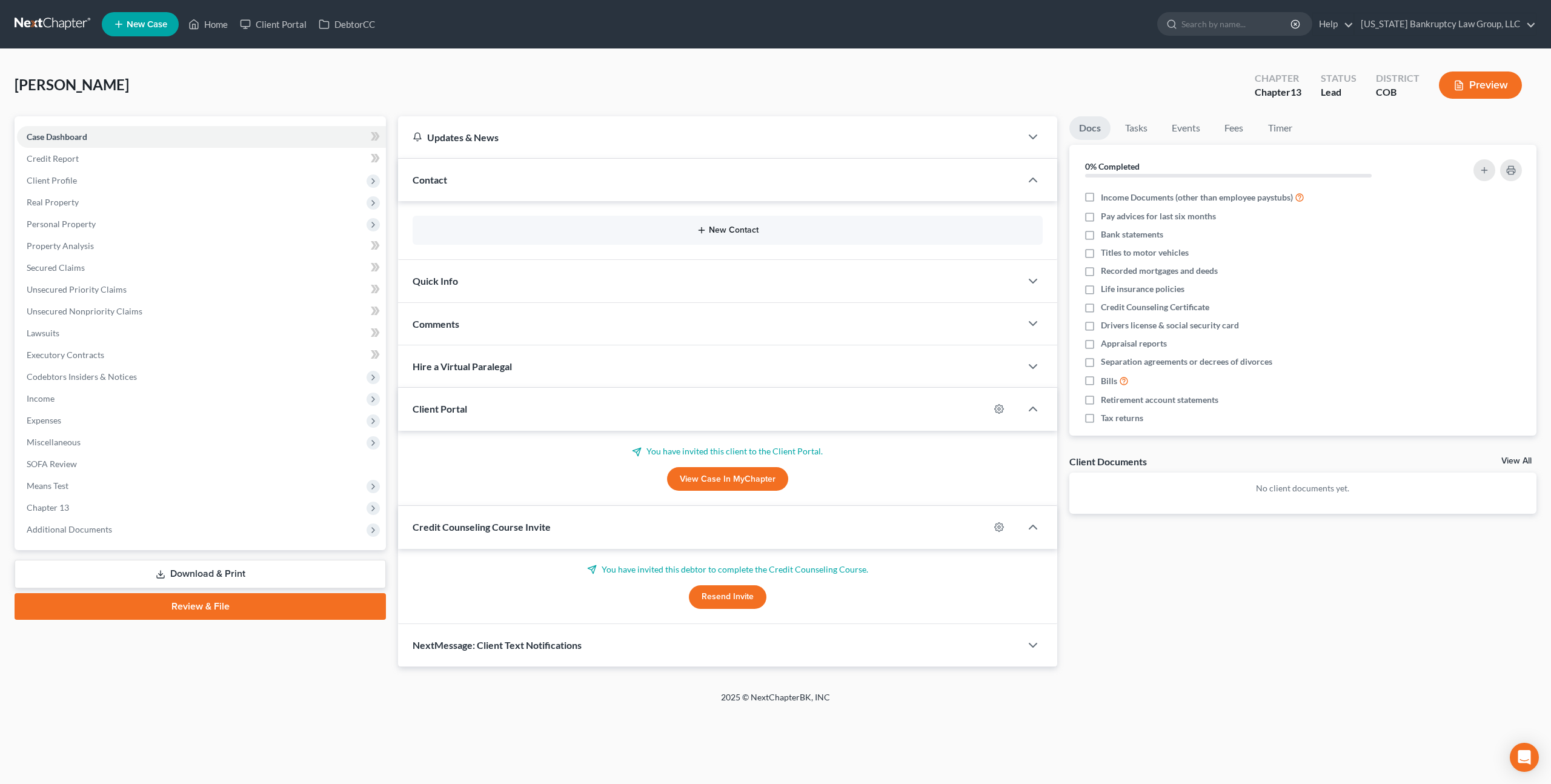
click at [722, 229] on button "New Contact" at bounding box center [727, 230] width 610 height 10
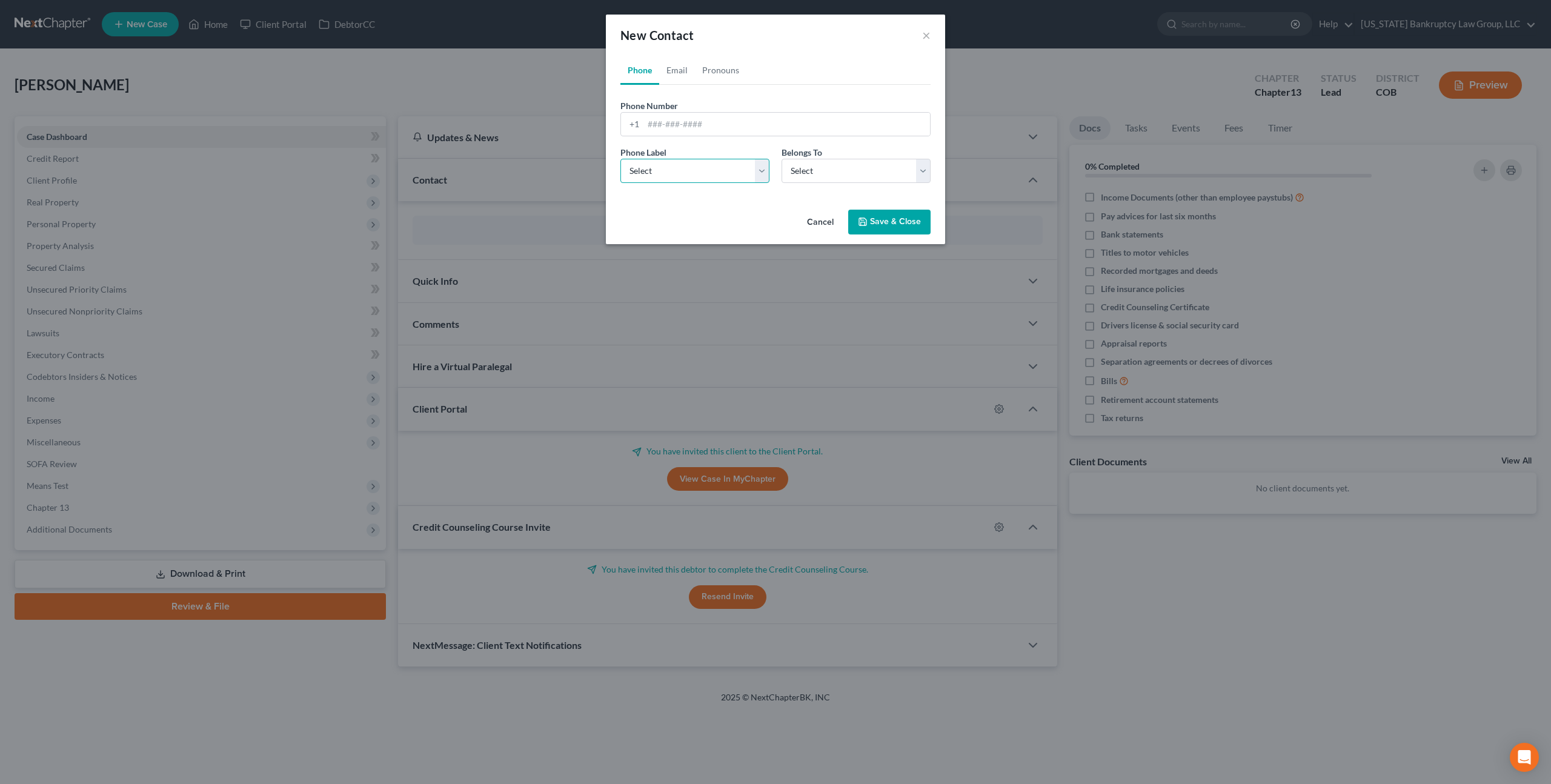
click at [693, 171] on select "Select Mobile Home Work Other" at bounding box center [695, 171] width 149 height 24
select select "0"
click at [620, 159] on select "Select Mobile Home Work Other" at bounding box center [695, 171] width 149 height 24
click at [694, 122] on input "tel" at bounding box center [787, 123] width 287 height 23
paste input "[PHONE_NUMBER]"
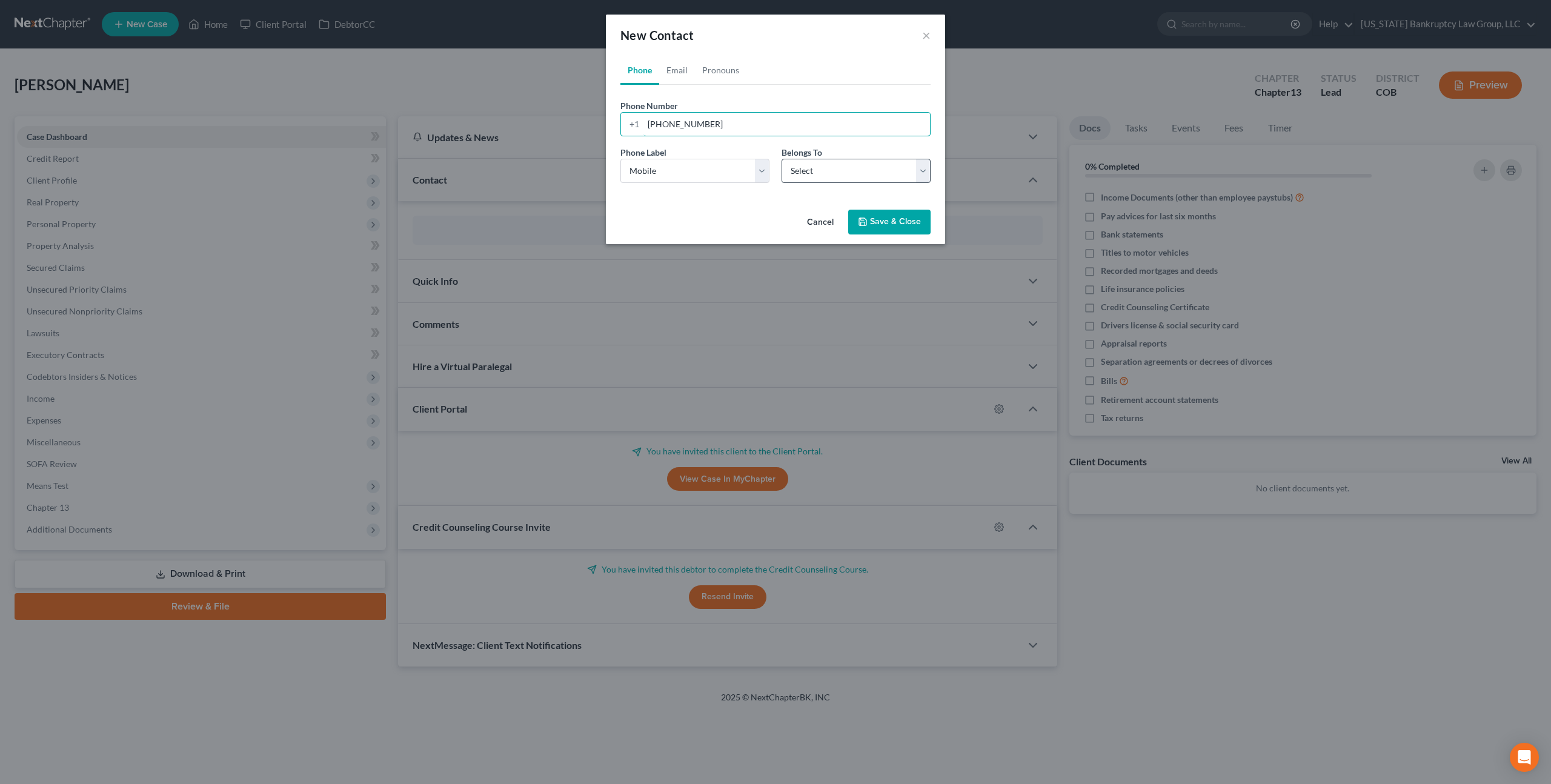
type input "[PHONE_NUMBER]"
click at [795, 171] on select "Select Client Other" at bounding box center [856, 171] width 149 height 24
select select "0"
click at [782, 159] on select "Select Client Other" at bounding box center [856, 171] width 149 height 24
click at [876, 220] on button "Save & Close" at bounding box center [890, 222] width 82 height 25
